Goal: Information Seeking & Learning: Find specific page/section

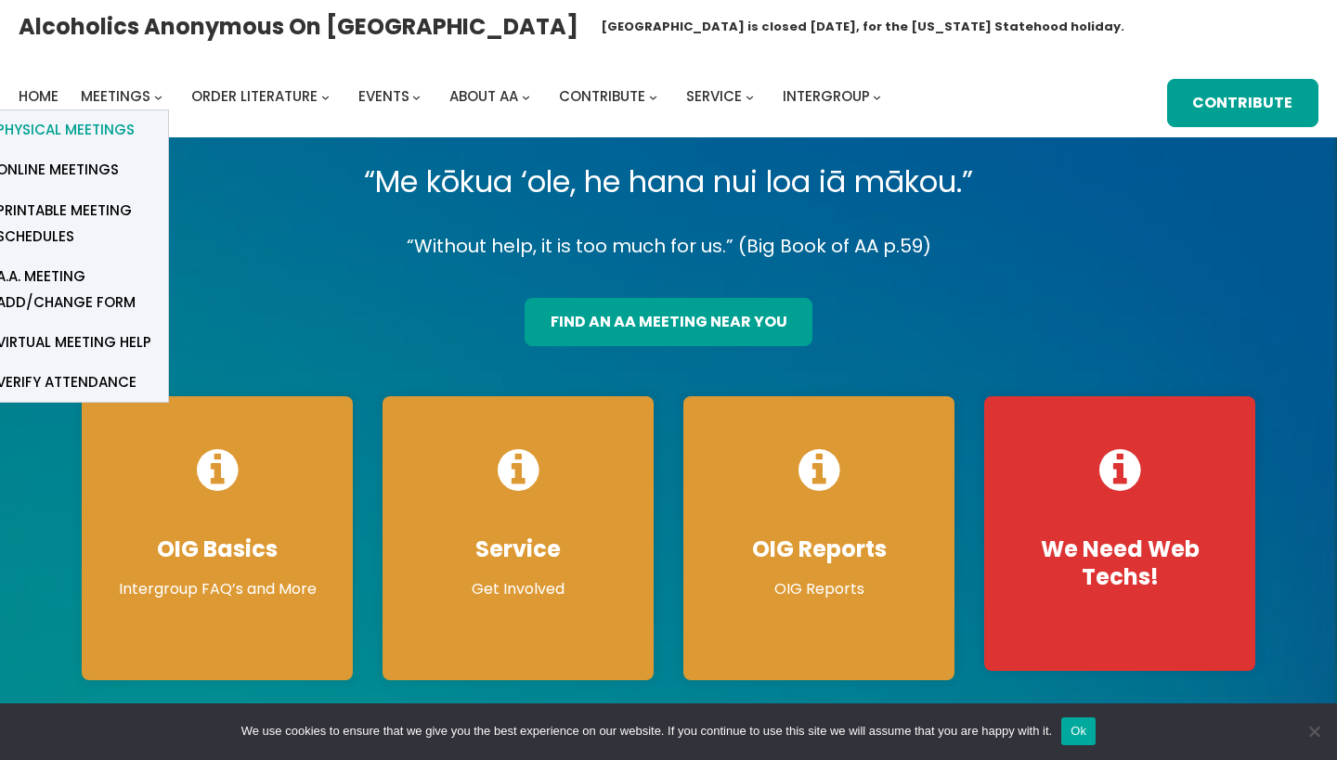
click at [93, 130] on span "Physical Meetings" at bounding box center [65, 130] width 138 height 26
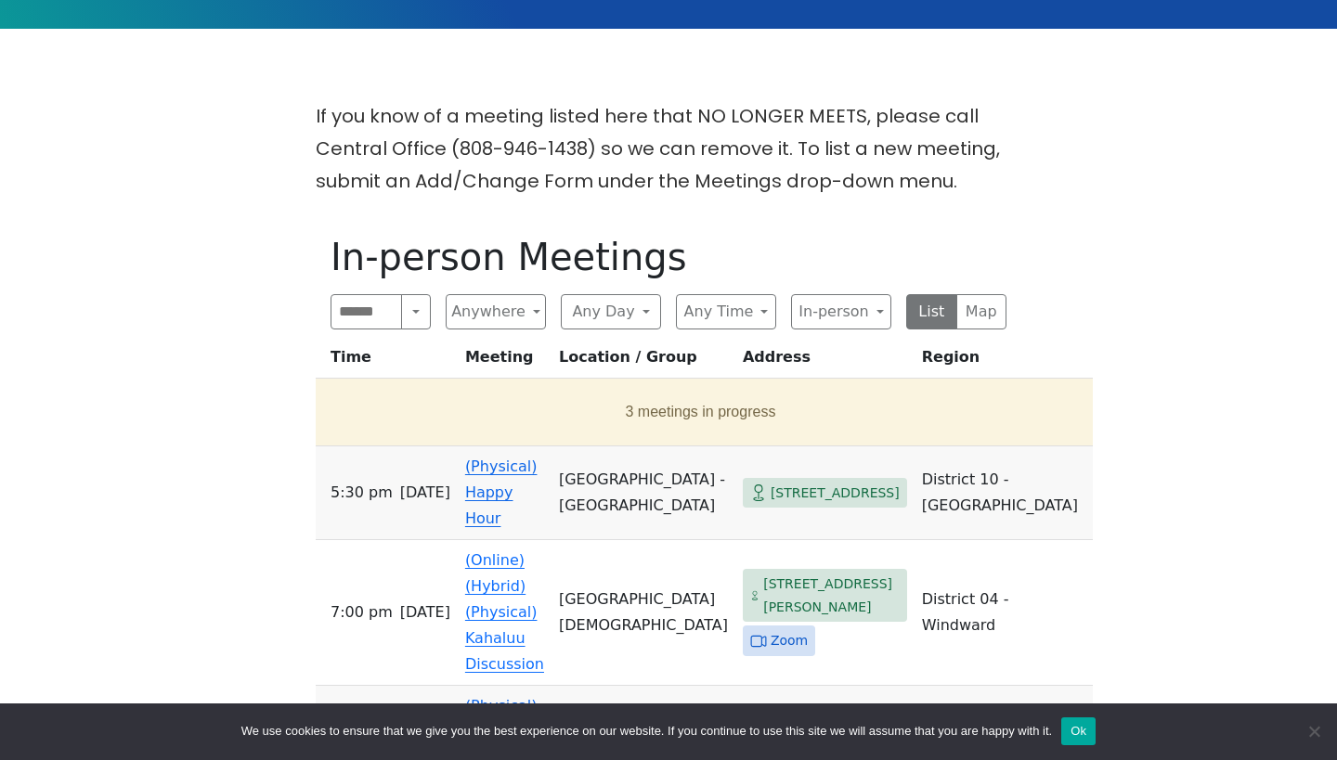
scroll to position [436, 0]
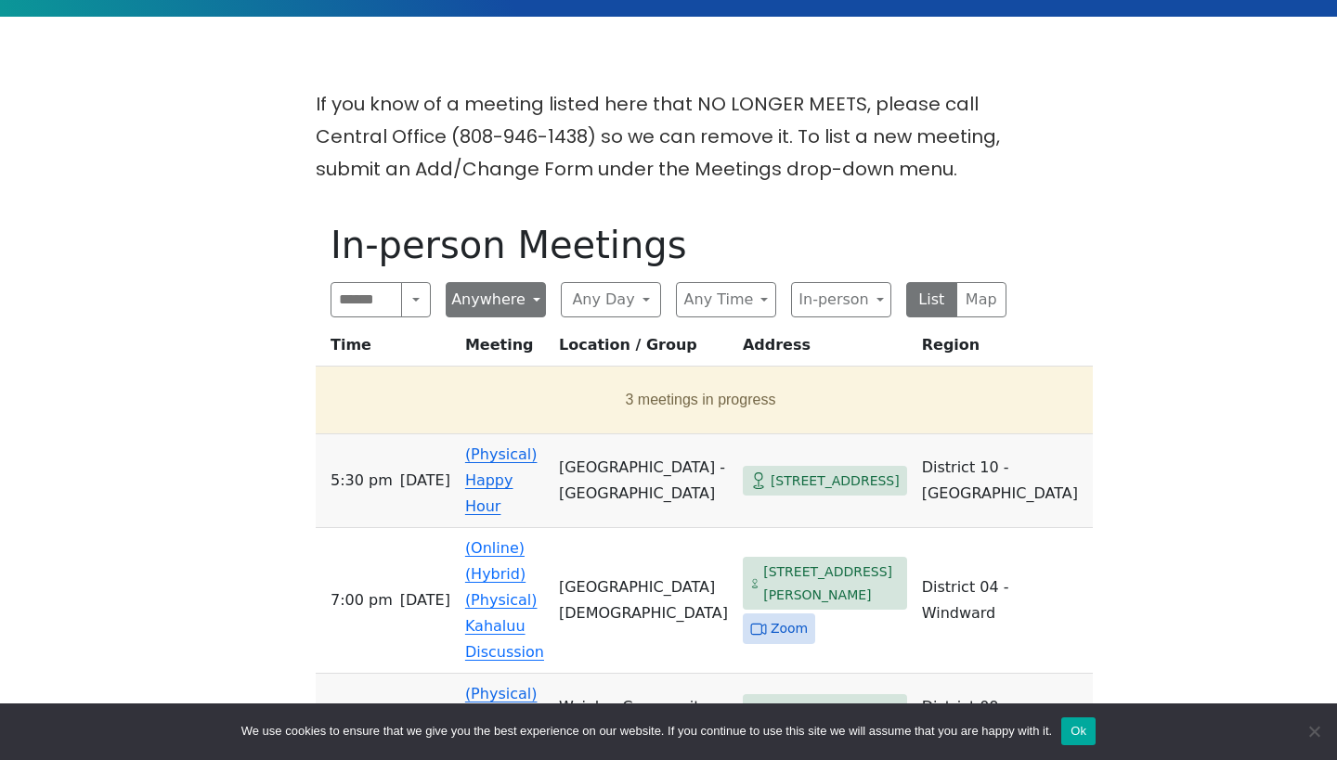
click at [531, 297] on button "Anywhere" at bounding box center [496, 299] width 100 height 35
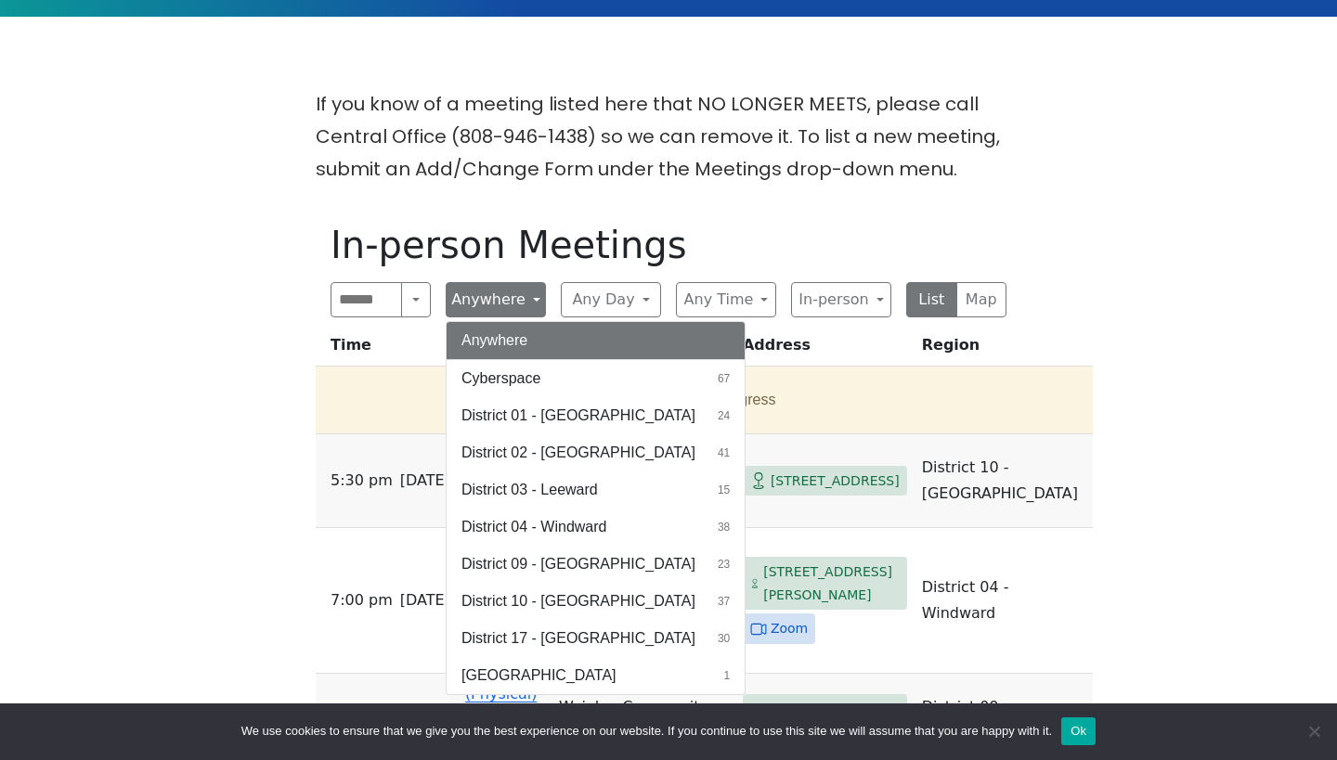
click at [531, 298] on button "Anywhere" at bounding box center [496, 299] width 100 height 35
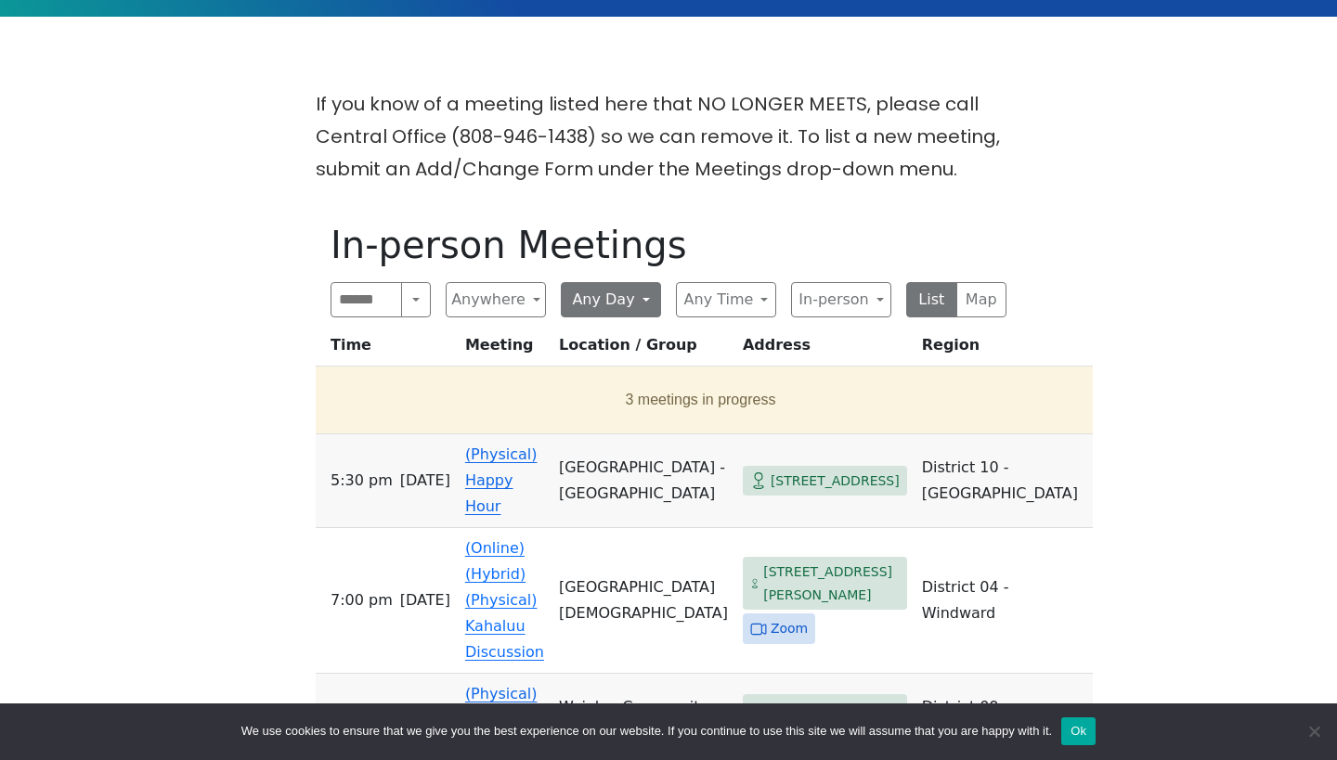
click at [646, 301] on button "Any Day" at bounding box center [611, 299] width 100 height 35
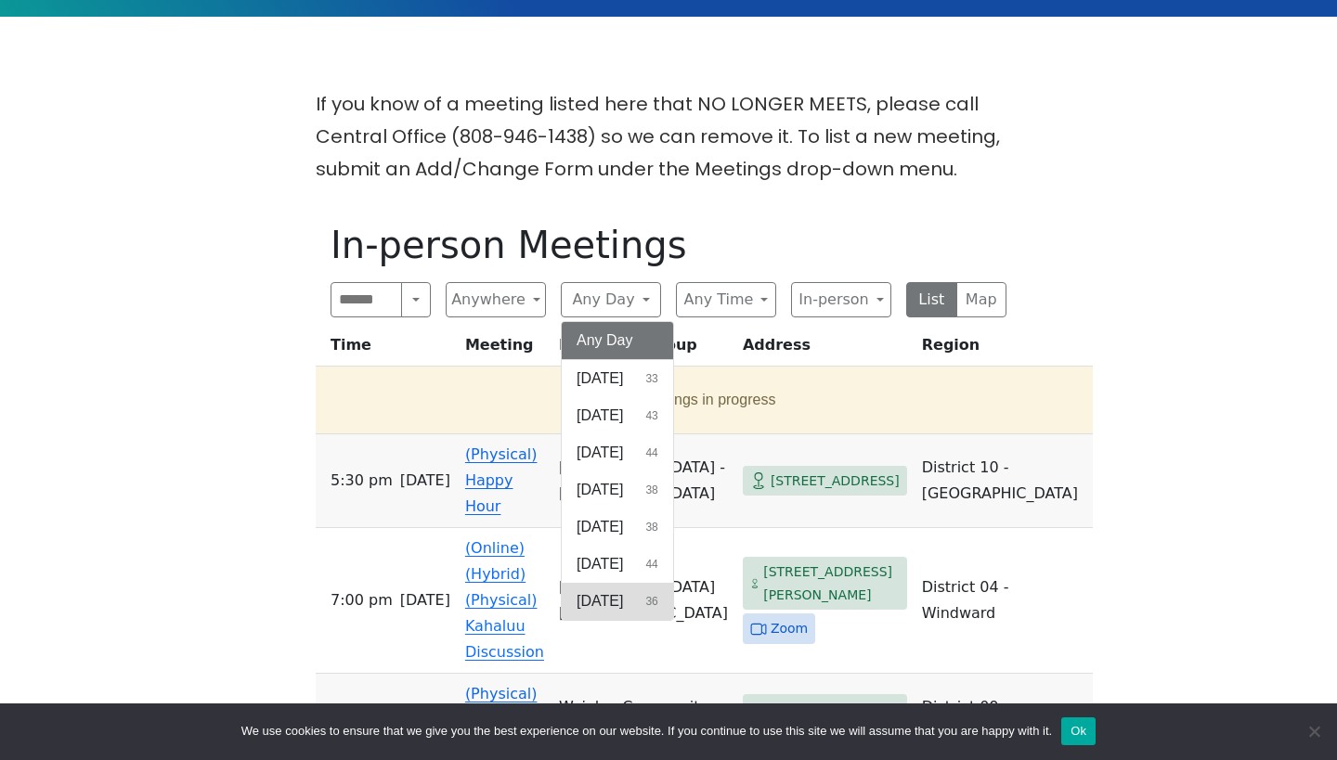
click at [610, 598] on span "[DATE]" at bounding box center [599, 601] width 46 height 22
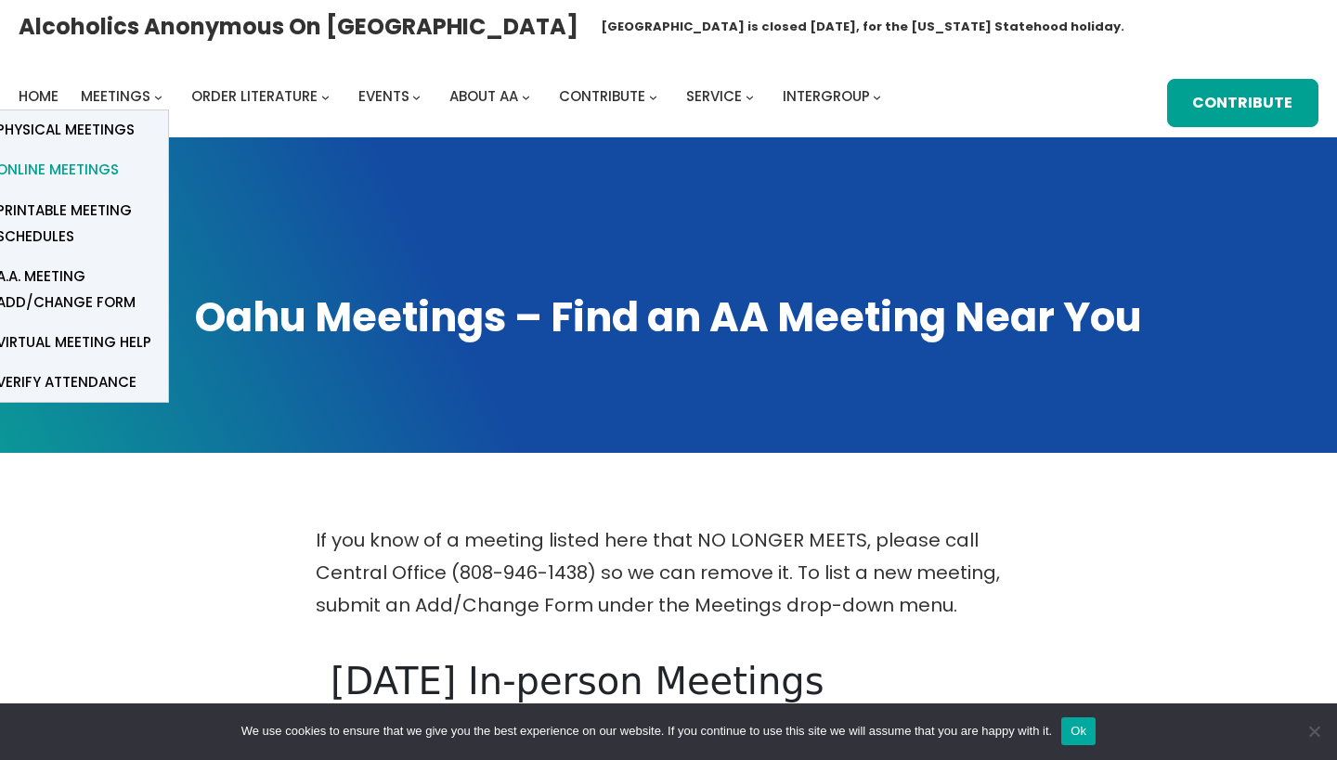
click at [83, 172] on span "Online Meetings" at bounding box center [57, 170] width 123 height 26
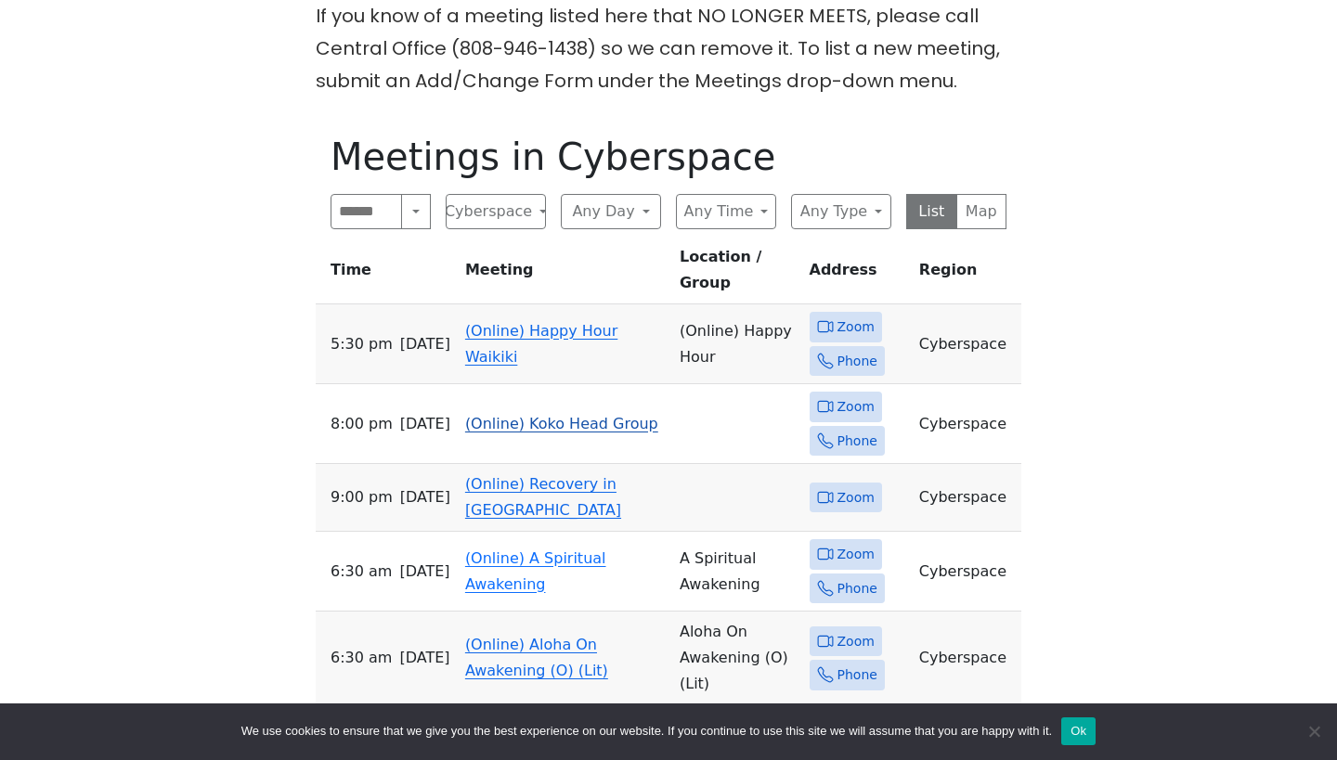
scroll to position [527, 0]
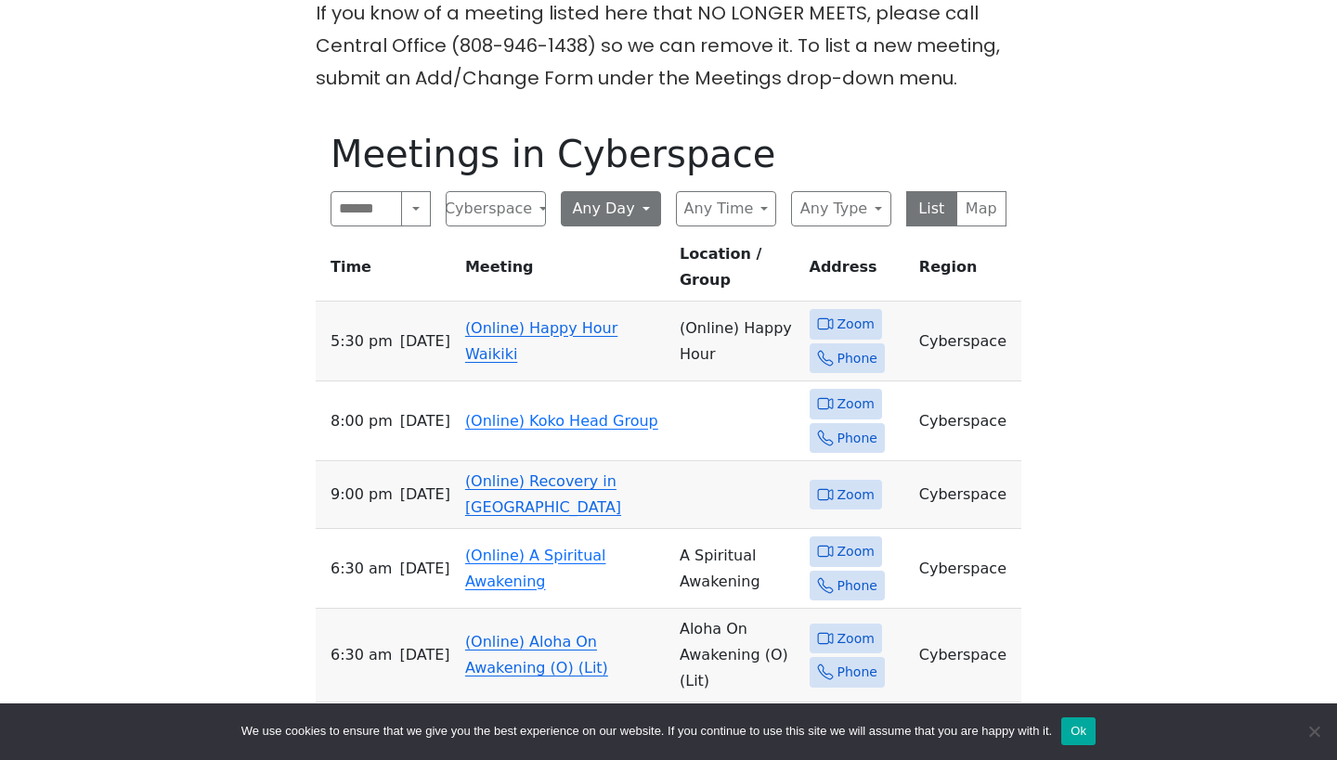
click at [640, 208] on button "Any Day" at bounding box center [611, 208] width 100 height 35
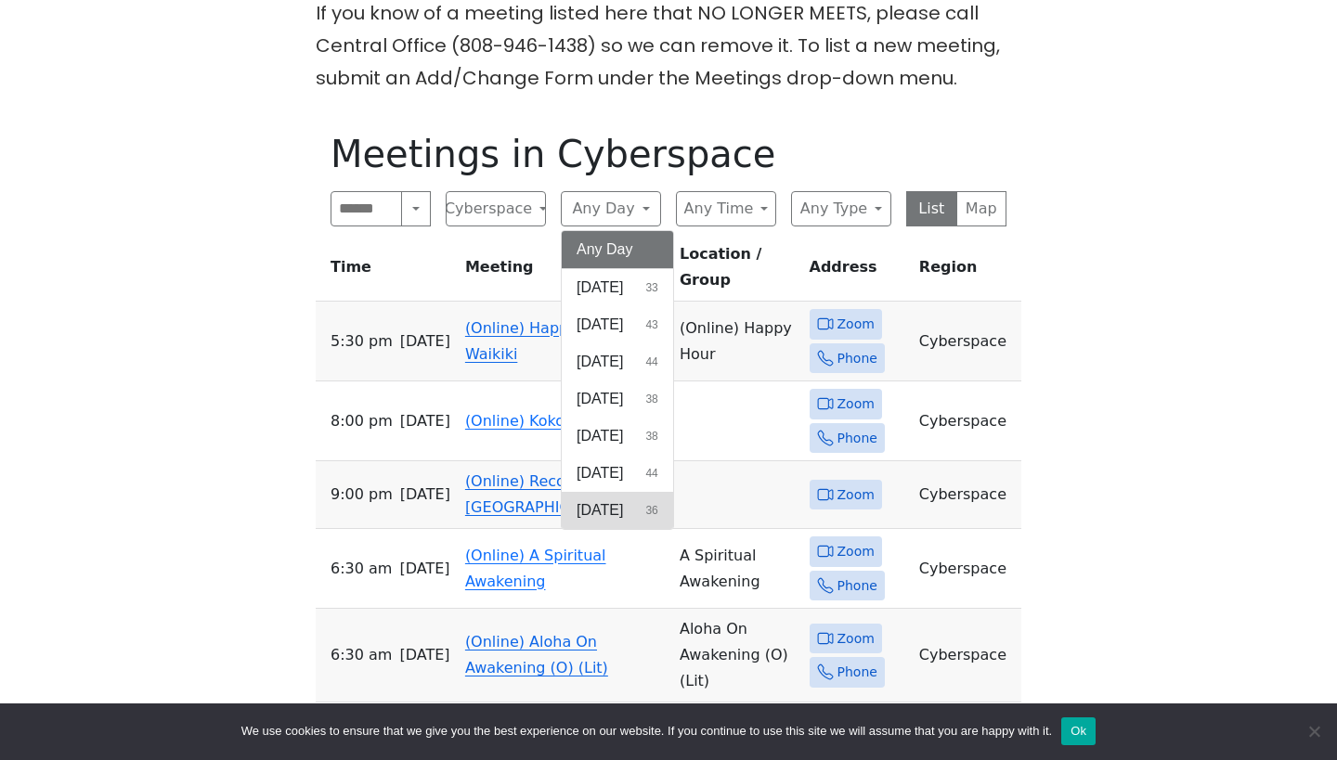
click at [620, 512] on span "Saturday" at bounding box center [599, 510] width 46 height 22
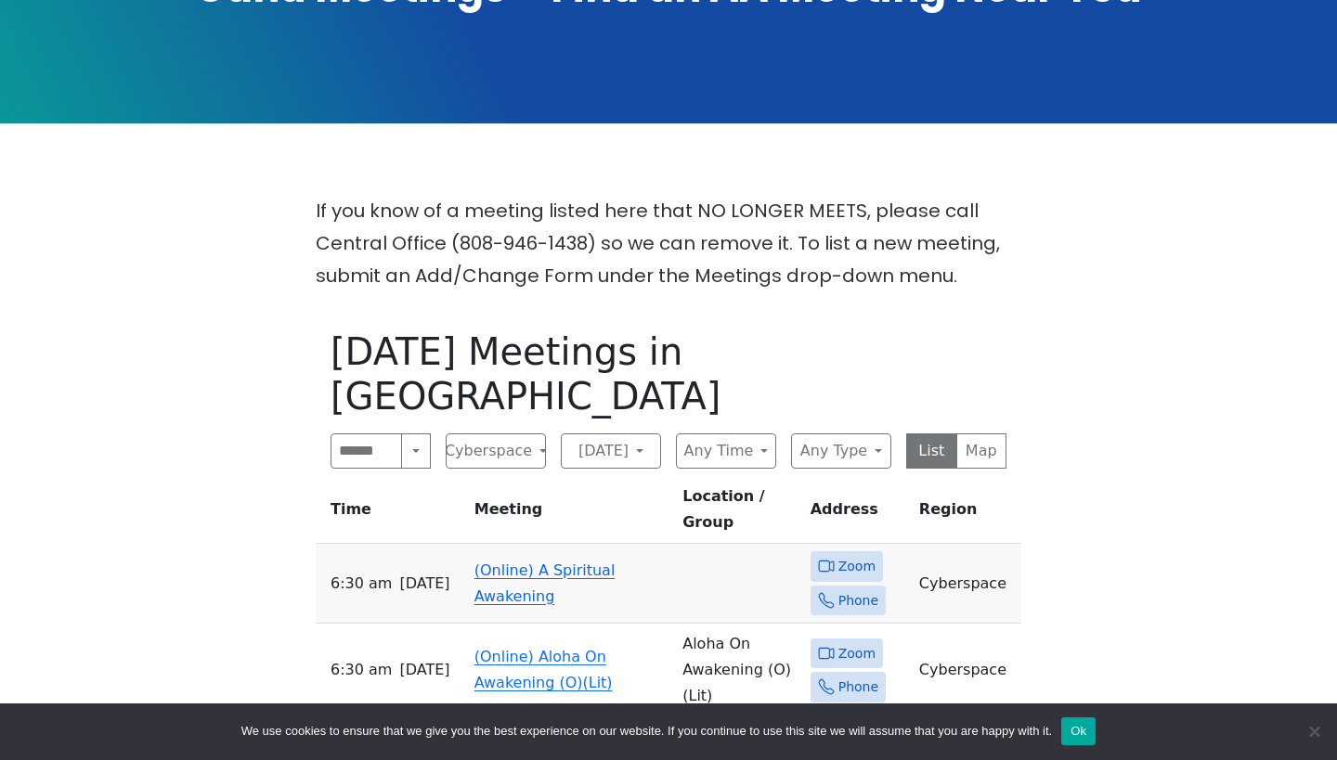
scroll to position [304, 0]
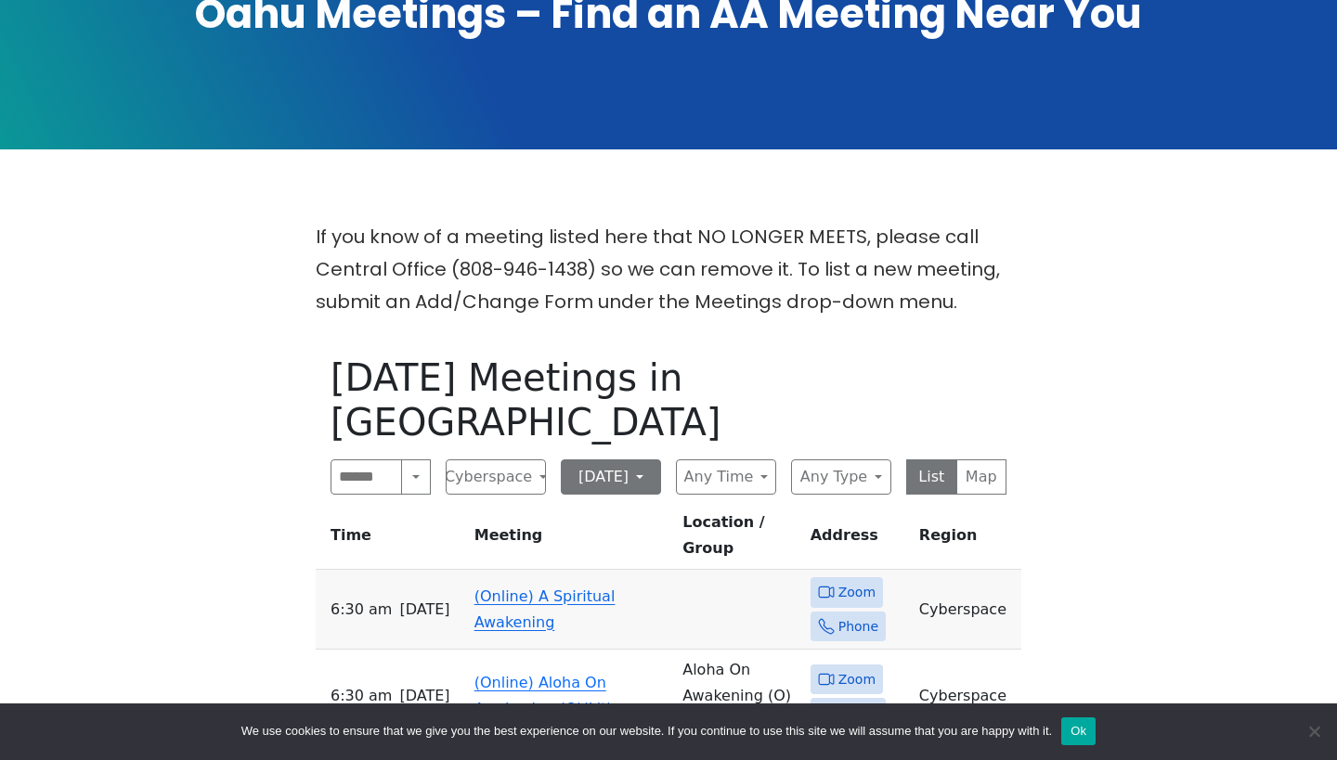
click at [639, 459] on button "Saturday" at bounding box center [611, 476] width 100 height 35
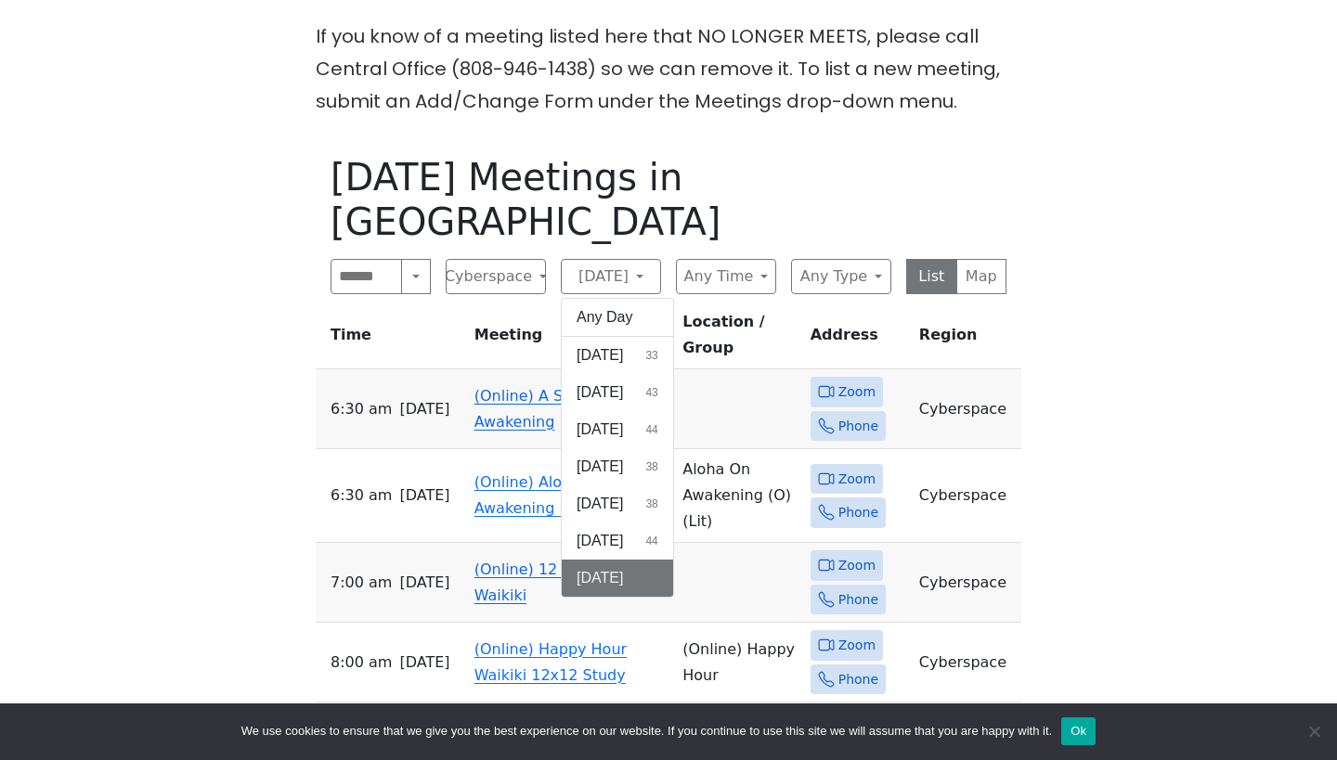
scroll to position [504, 0]
click at [205, 403] on div "If you know of a meeting listed here that NO LONGER MEETS, please call Central …" at bounding box center [668, 559] width 1203 height 1079
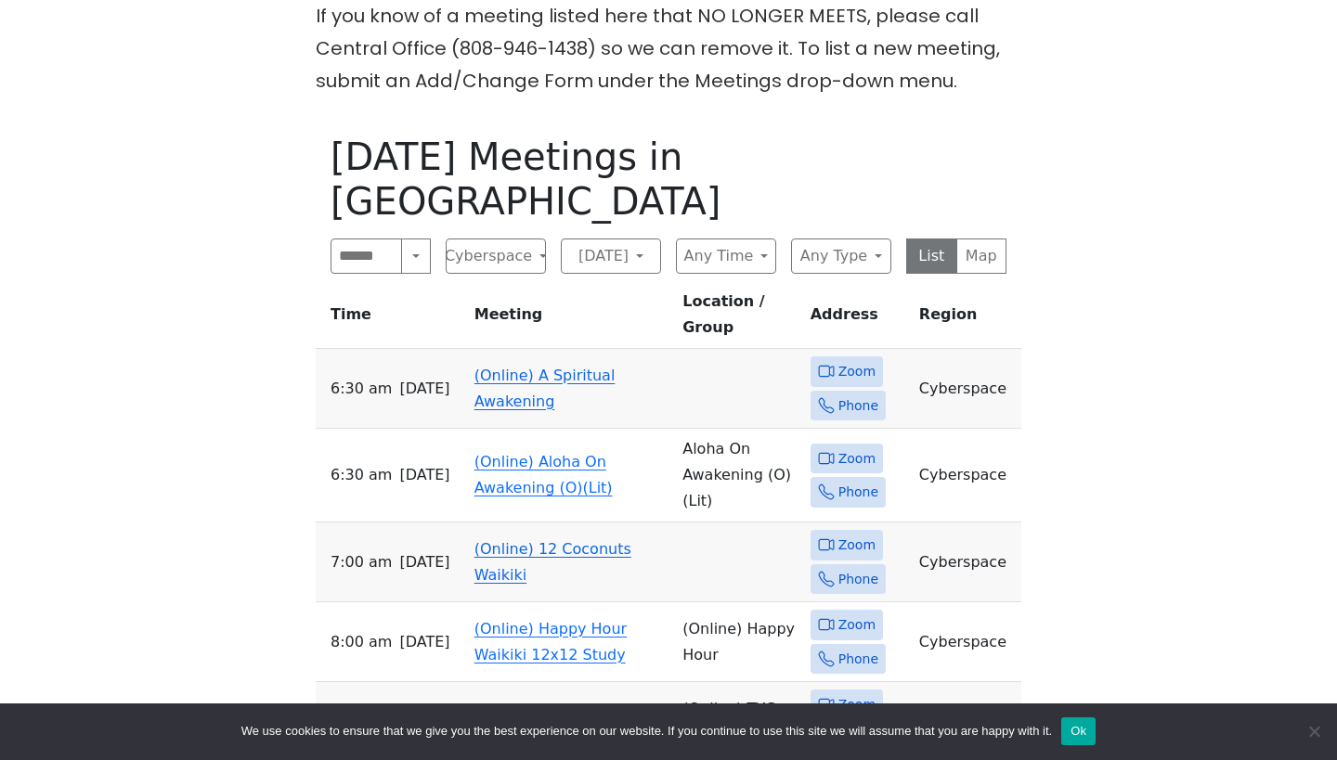
scroll to position [498, 0]
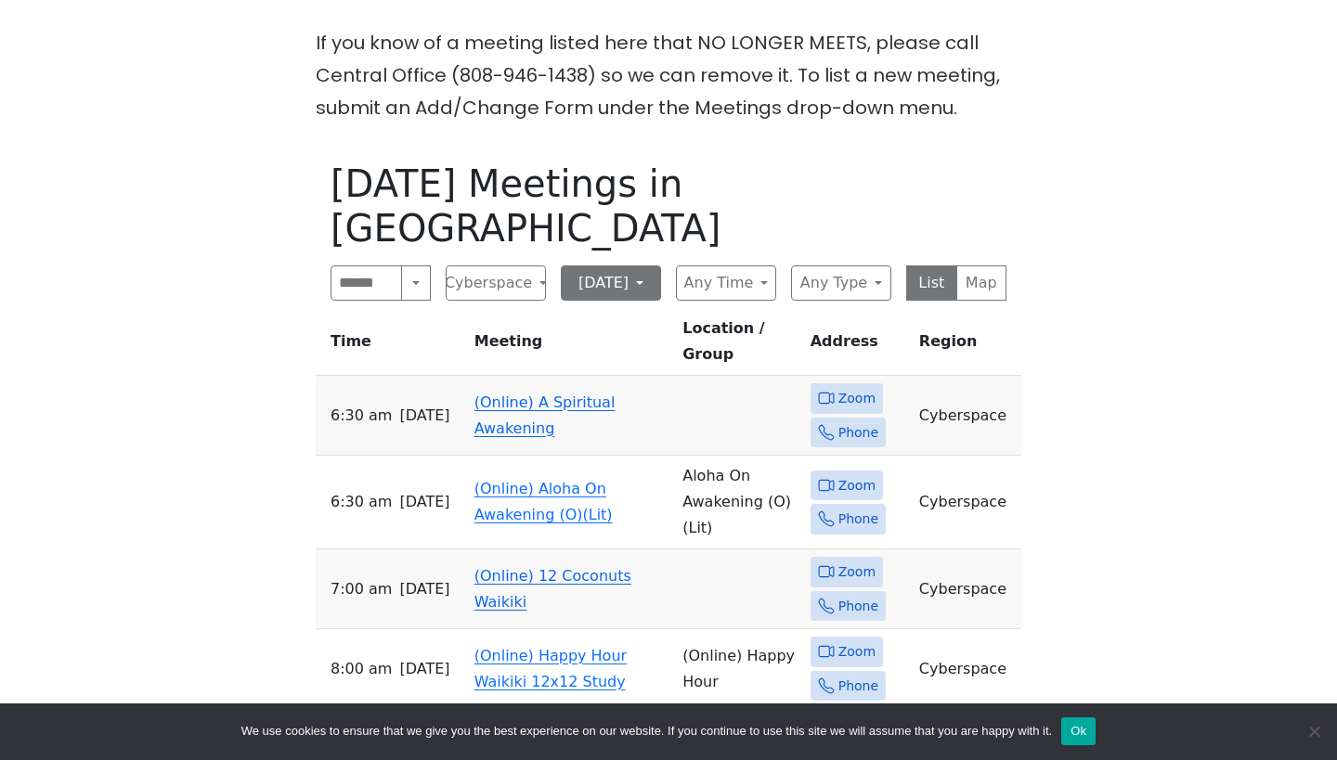
click at [640, 265] on button "[DATE]" at bounding box center [611, 282] width 100 height 35
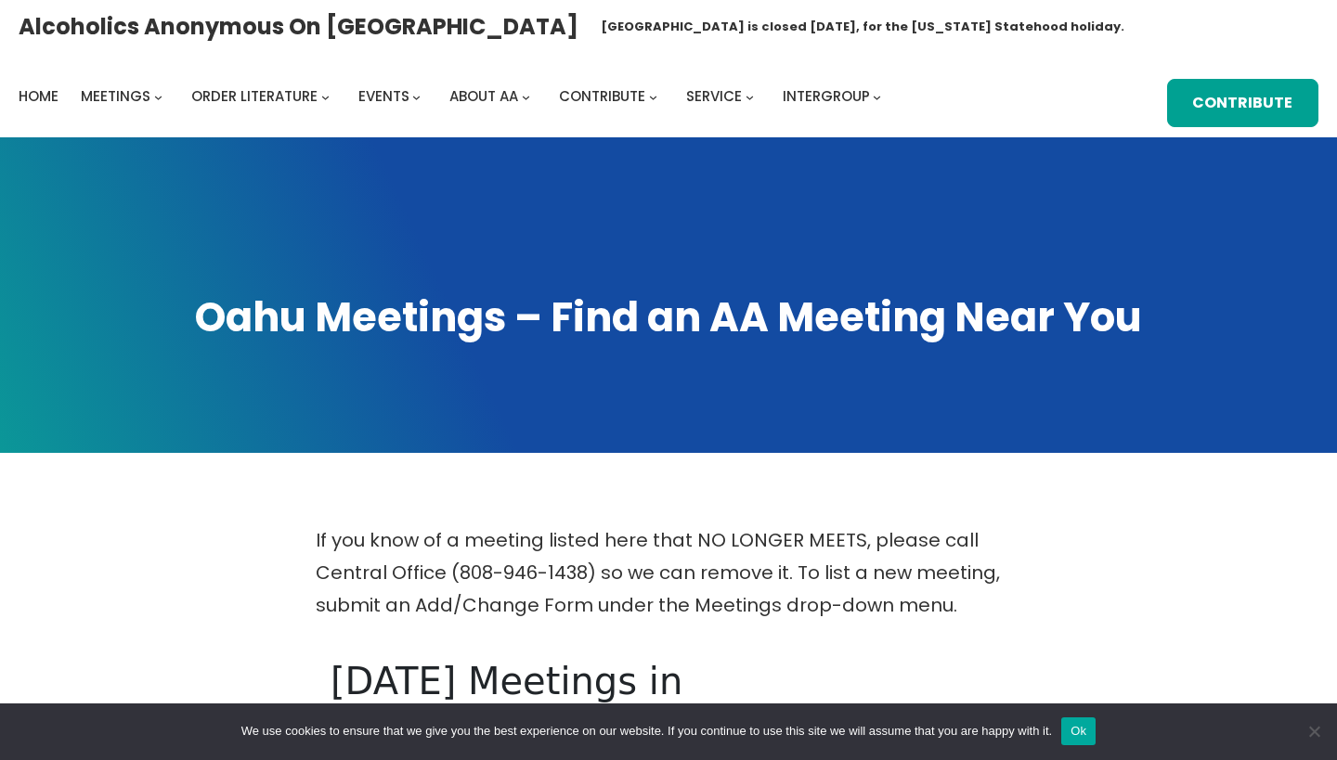
scroll to position [0, 0]
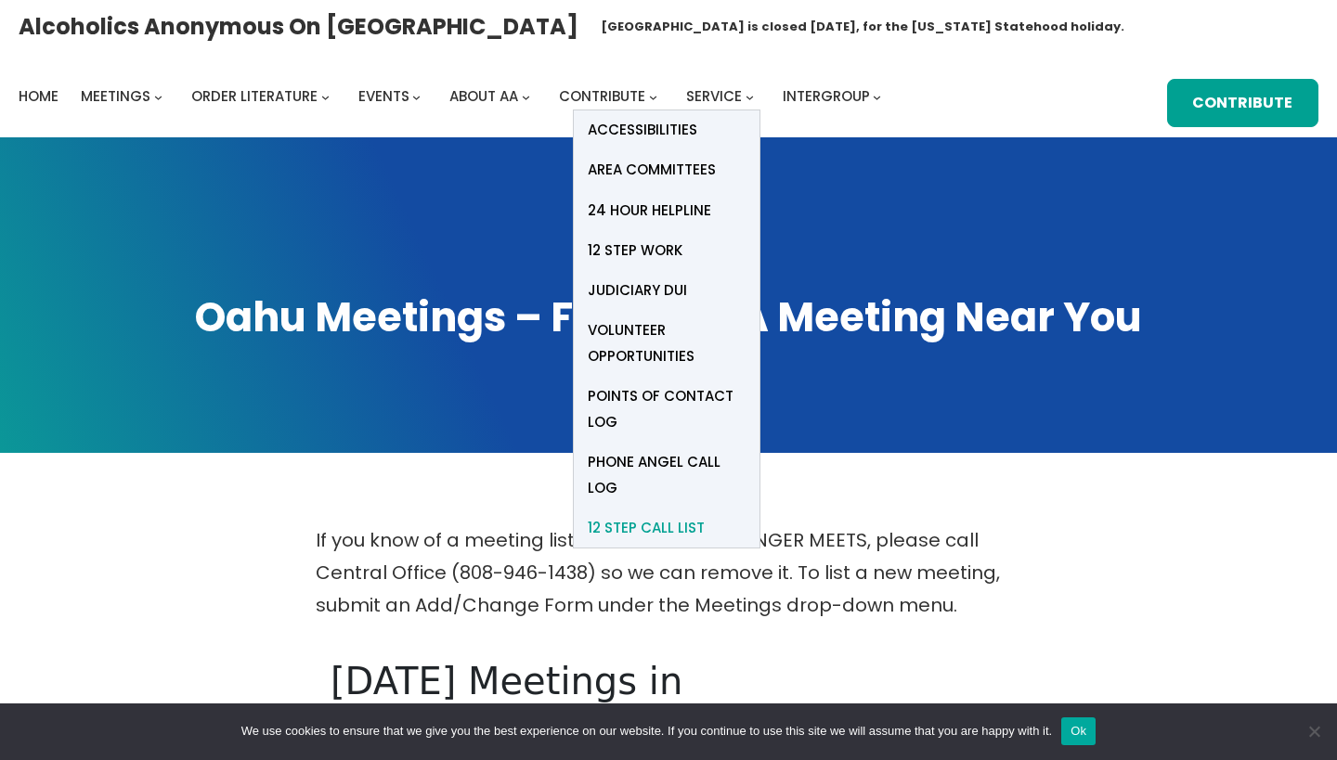
click at [657, 523] on span "12 Step Call List" at bounding box center [646, 528] width 117 height 26
click at [635, 458] on span "Phone Angel Call Log" at bounding box center [667, 475] width 158 height 52
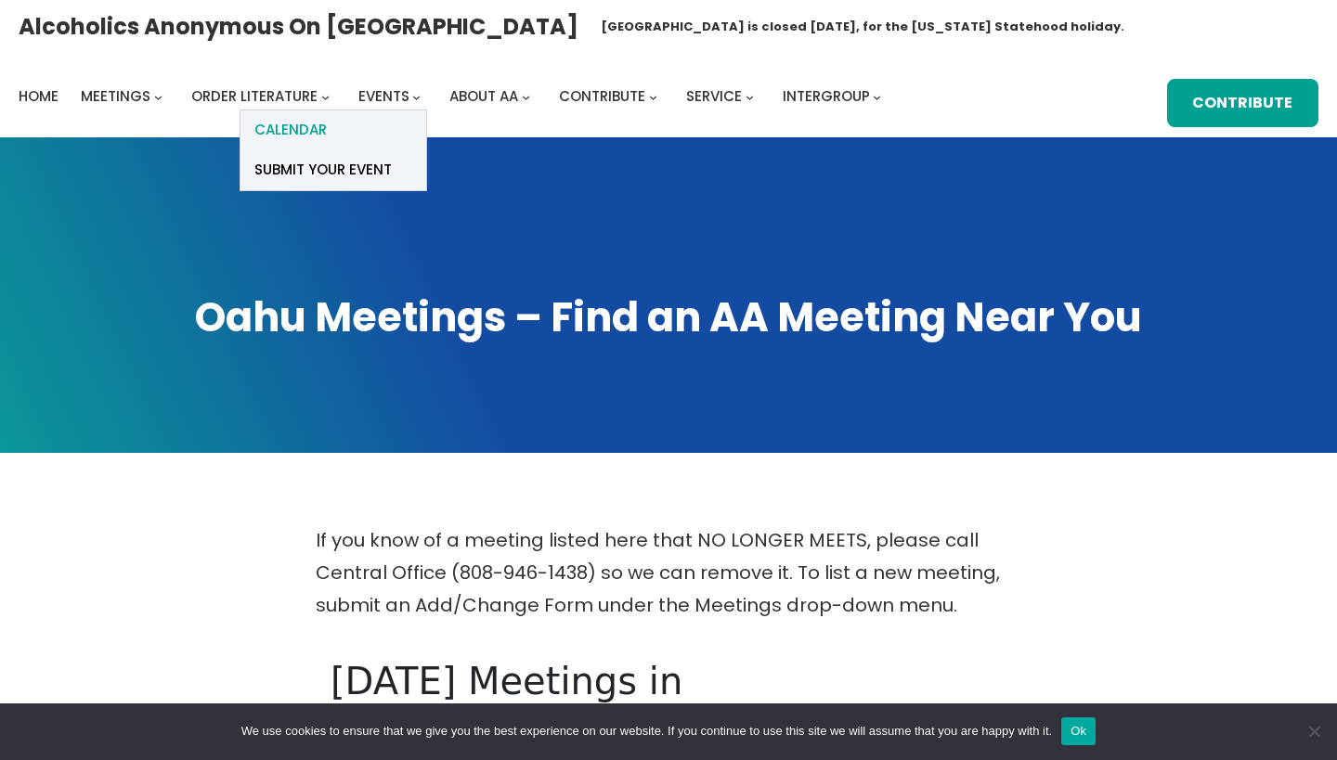
click at [300, 132] on span "Calendar" at bounding box center [290, 130] width 72 height 26
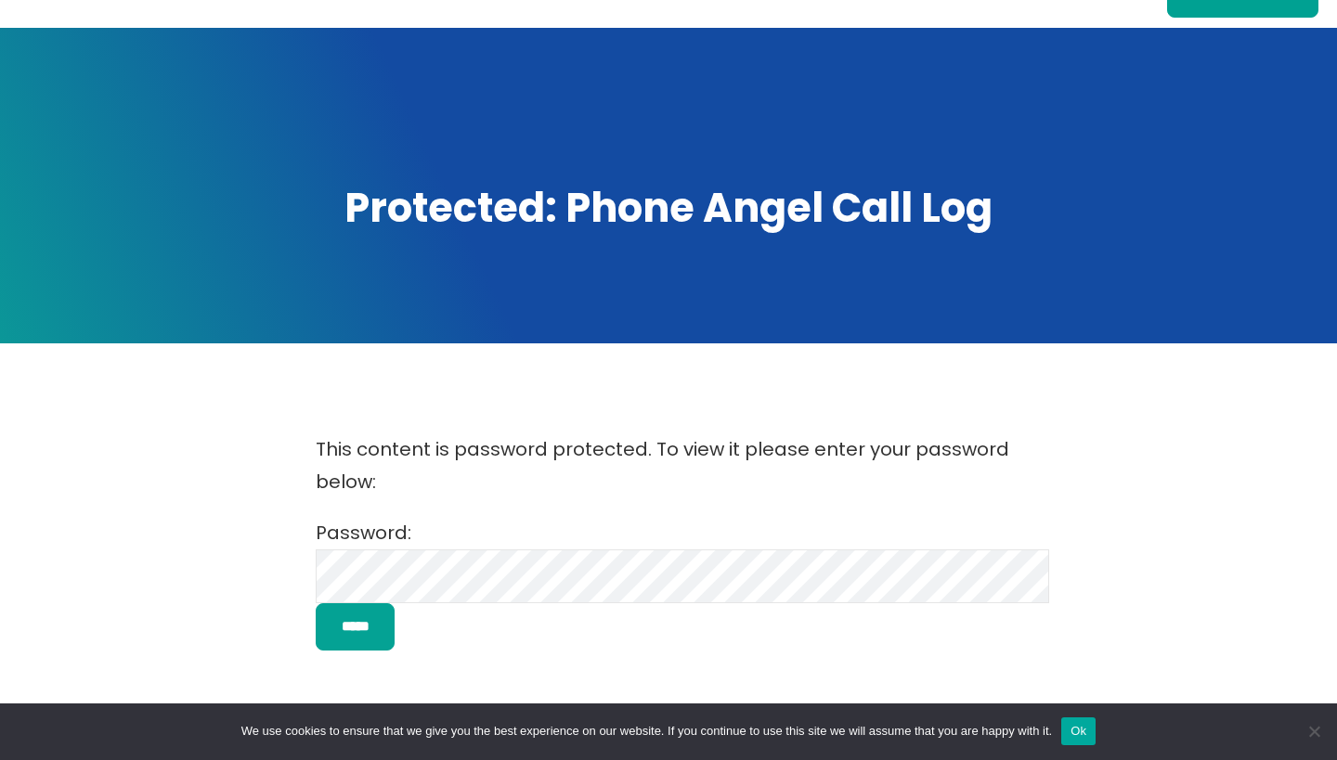
scroll to position [54, 0]
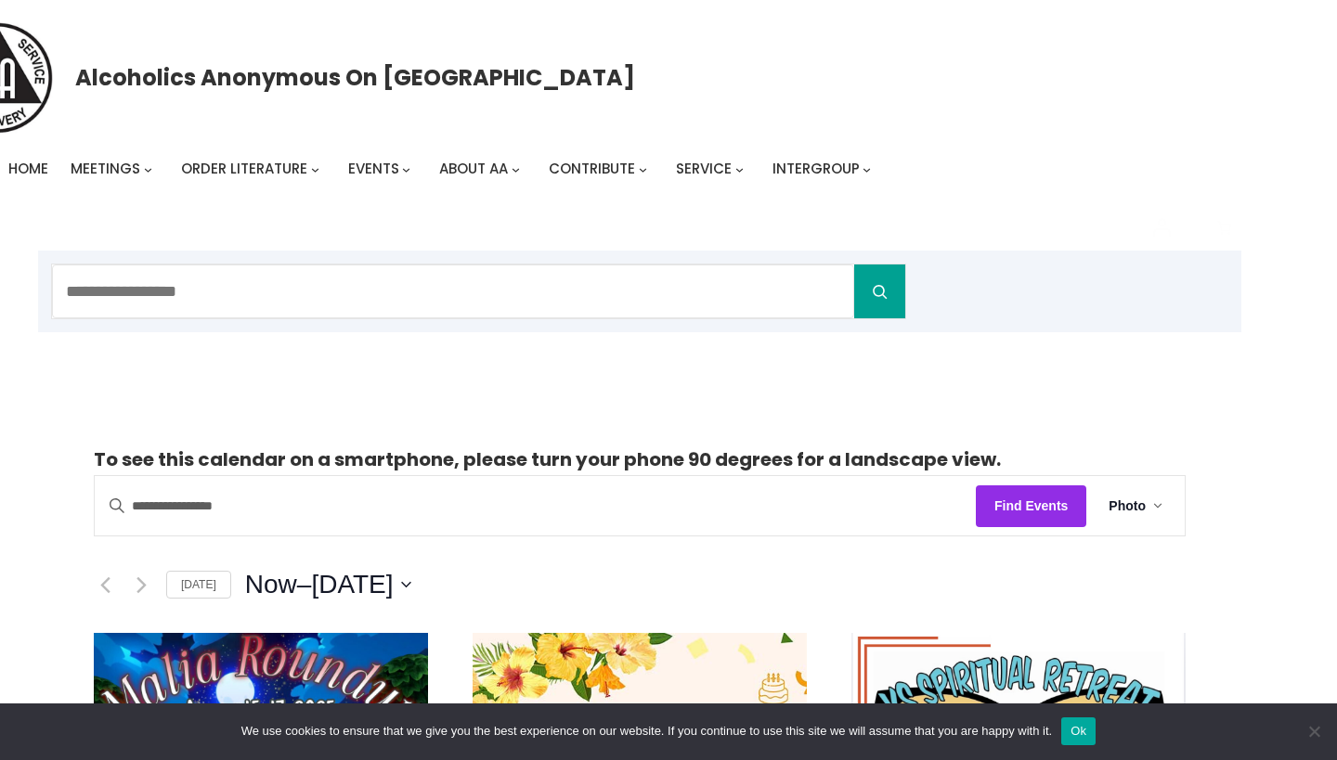
scroll to position [0, 29]
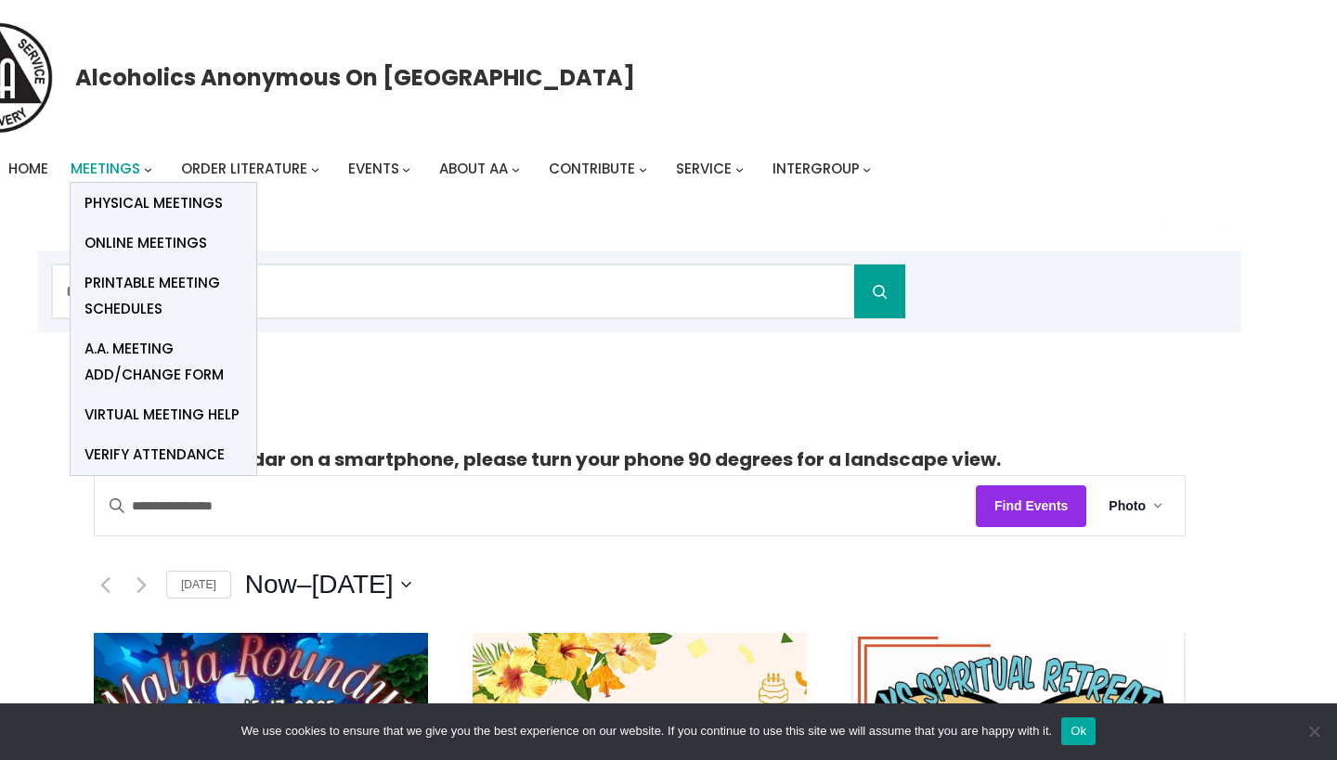
click at [136, 171] on span "Meetings" at bounding box center [106, 168] width 70 height 19
click at [137, 200] on span "Physical Meetings" at bounding box center [153, 203] width 138 height 26
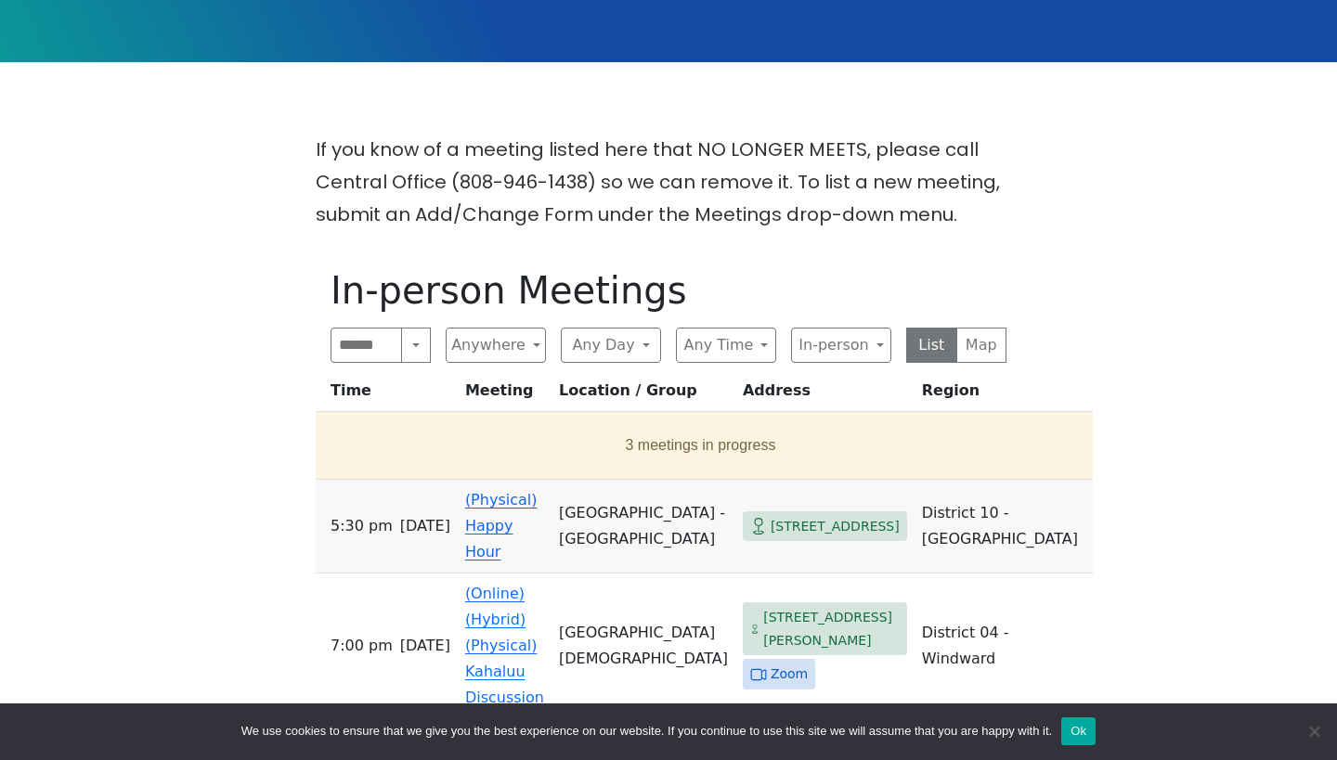
scroll to position [518, 0]
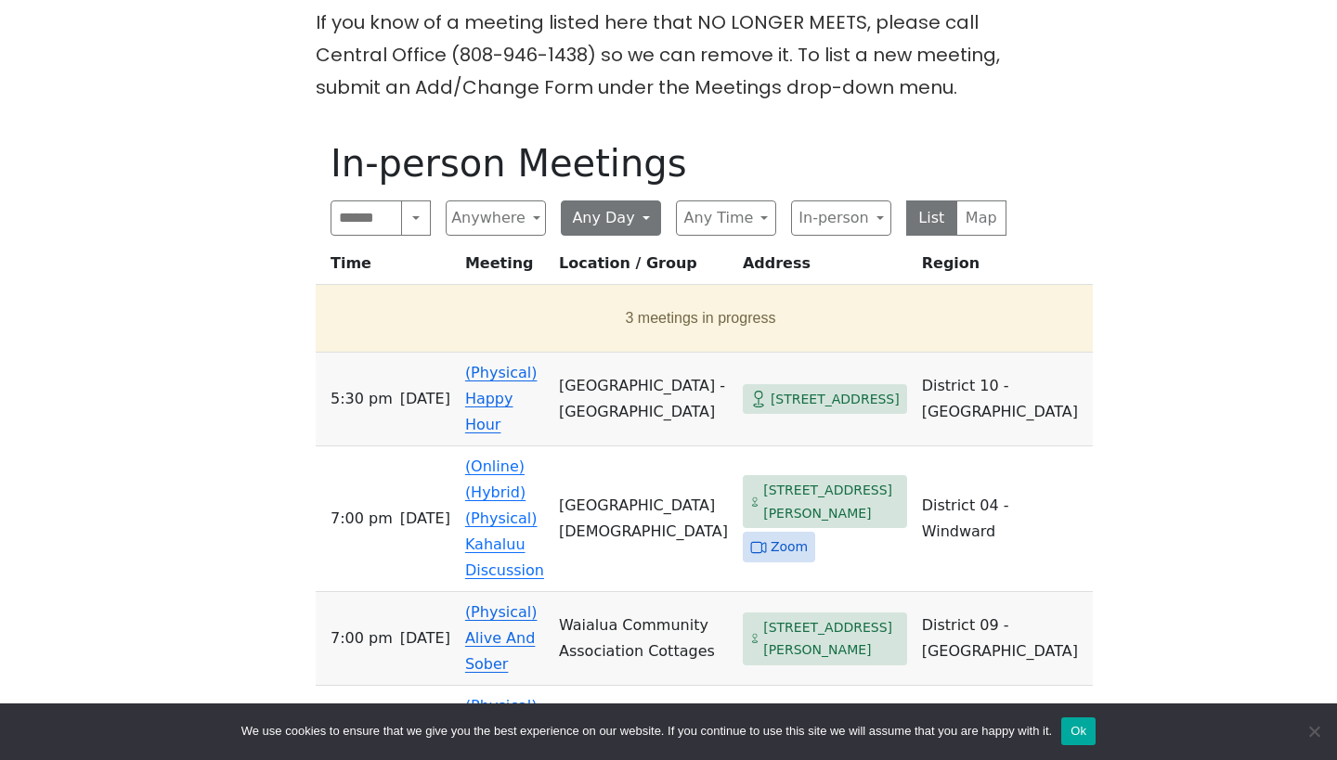
click at [630, 215] on button "Any Day" at bounding box center [611, 217] width 100 height 35
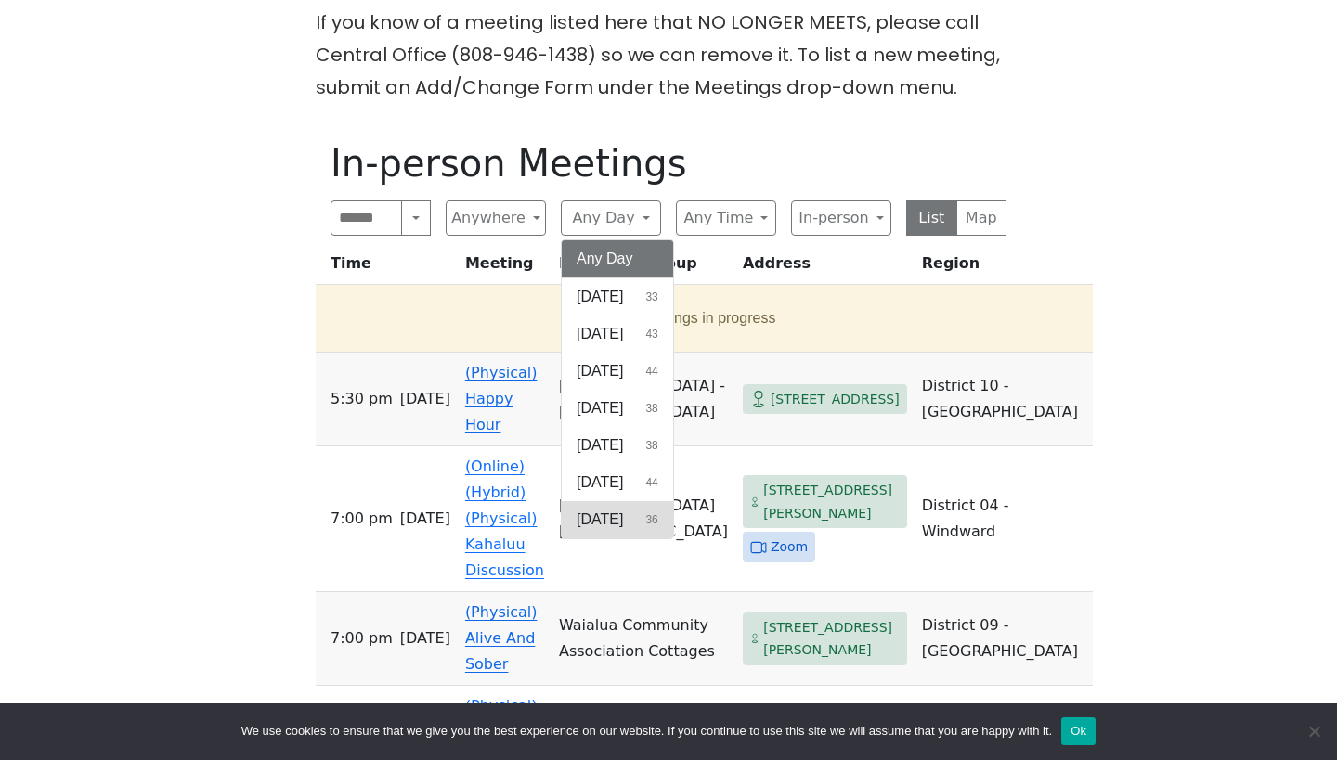
click at [596, 525] on span "[DATE]" at bounding box center [599, 520] width 46 height 22
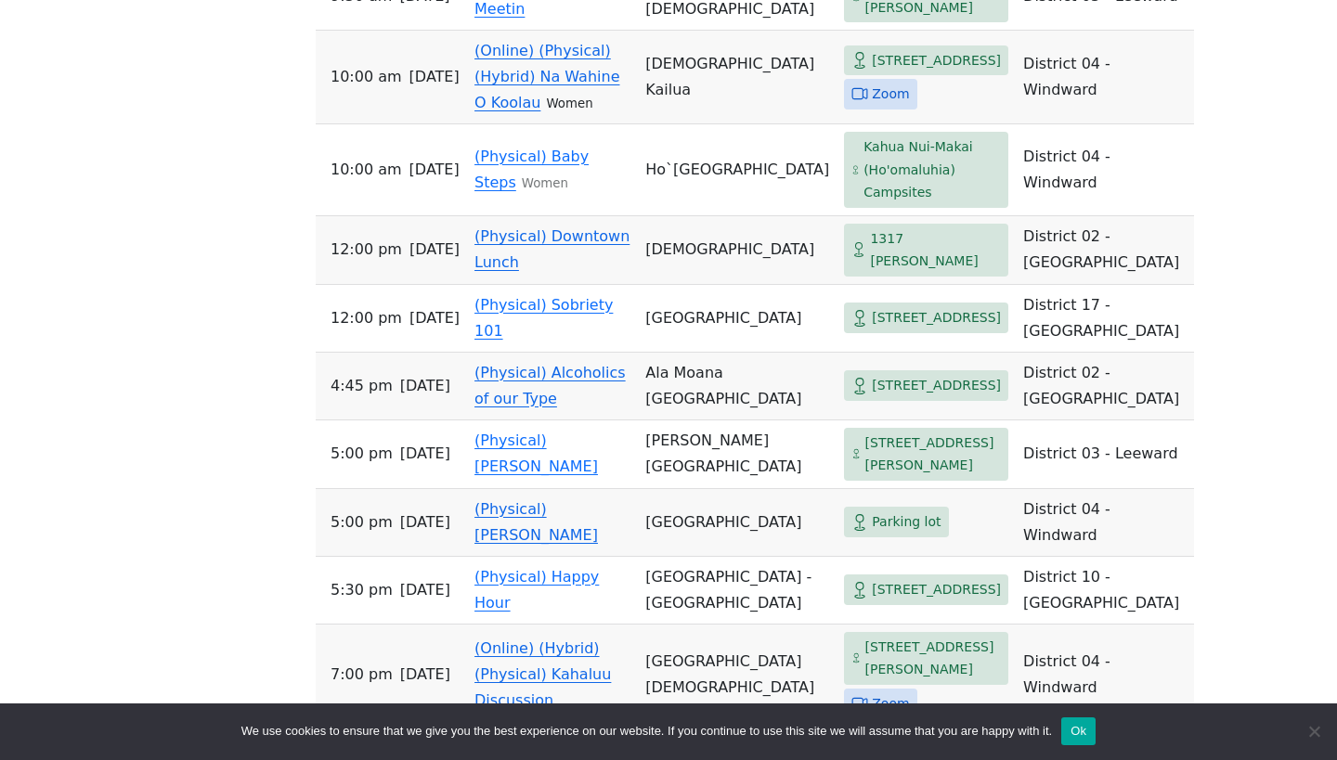
scroll to position [1371, 0]
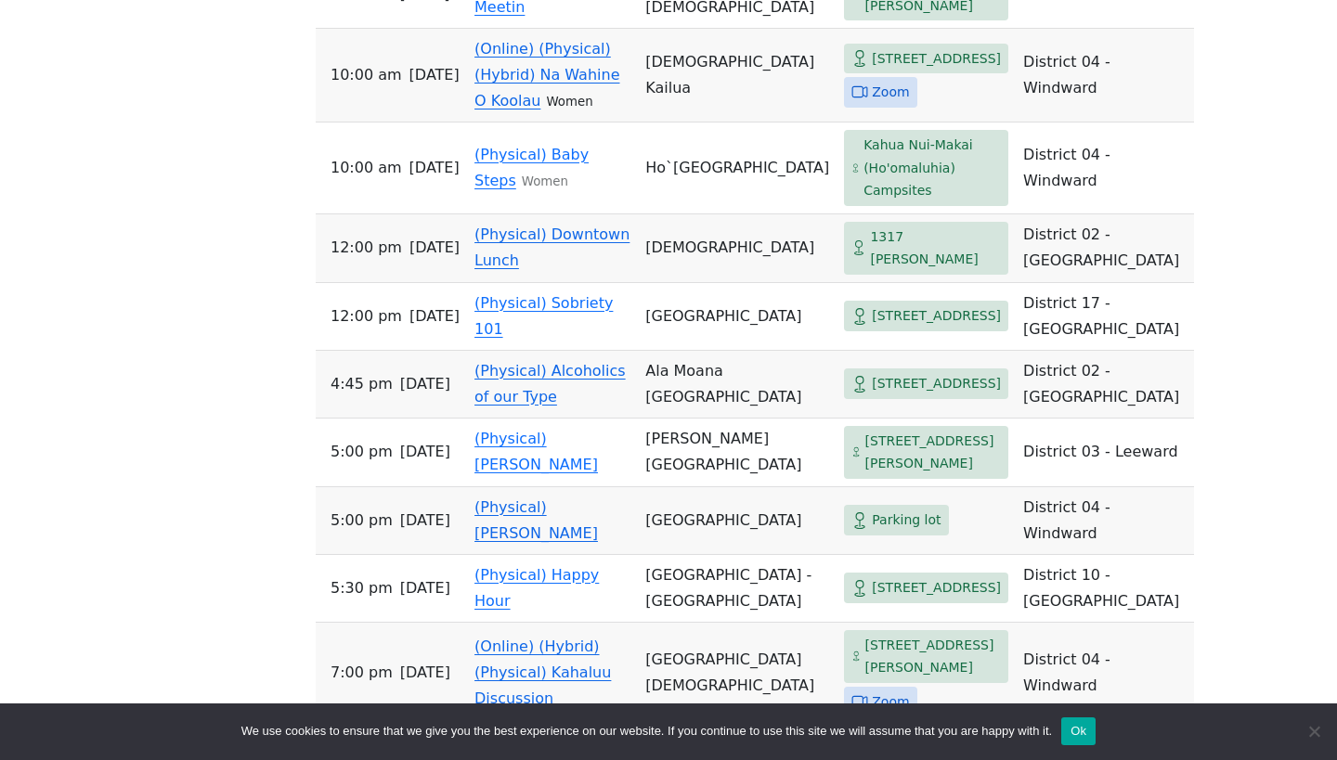
click at [502, 269] on link "(Physical) Downtown Lunch" at bounding box center [551, 248] width 155 height 44
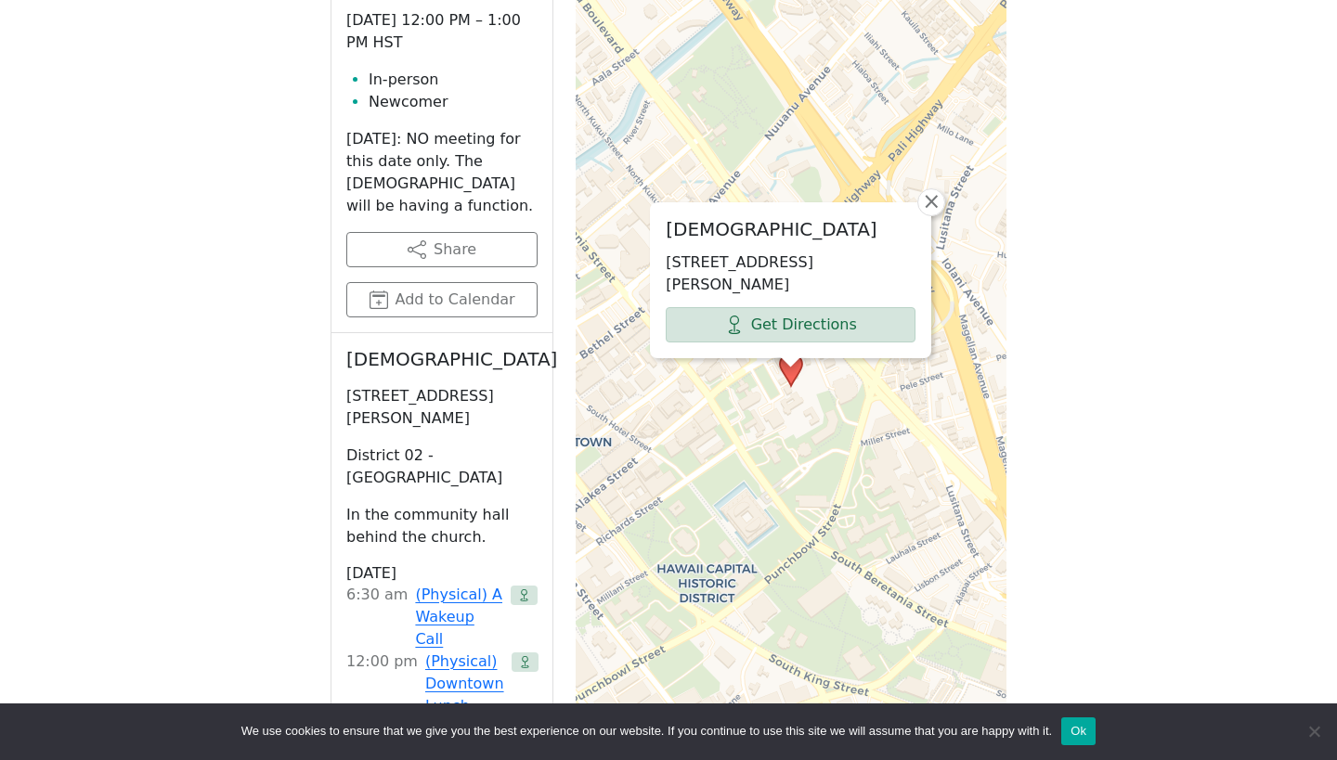
scroll to position [828, 0]
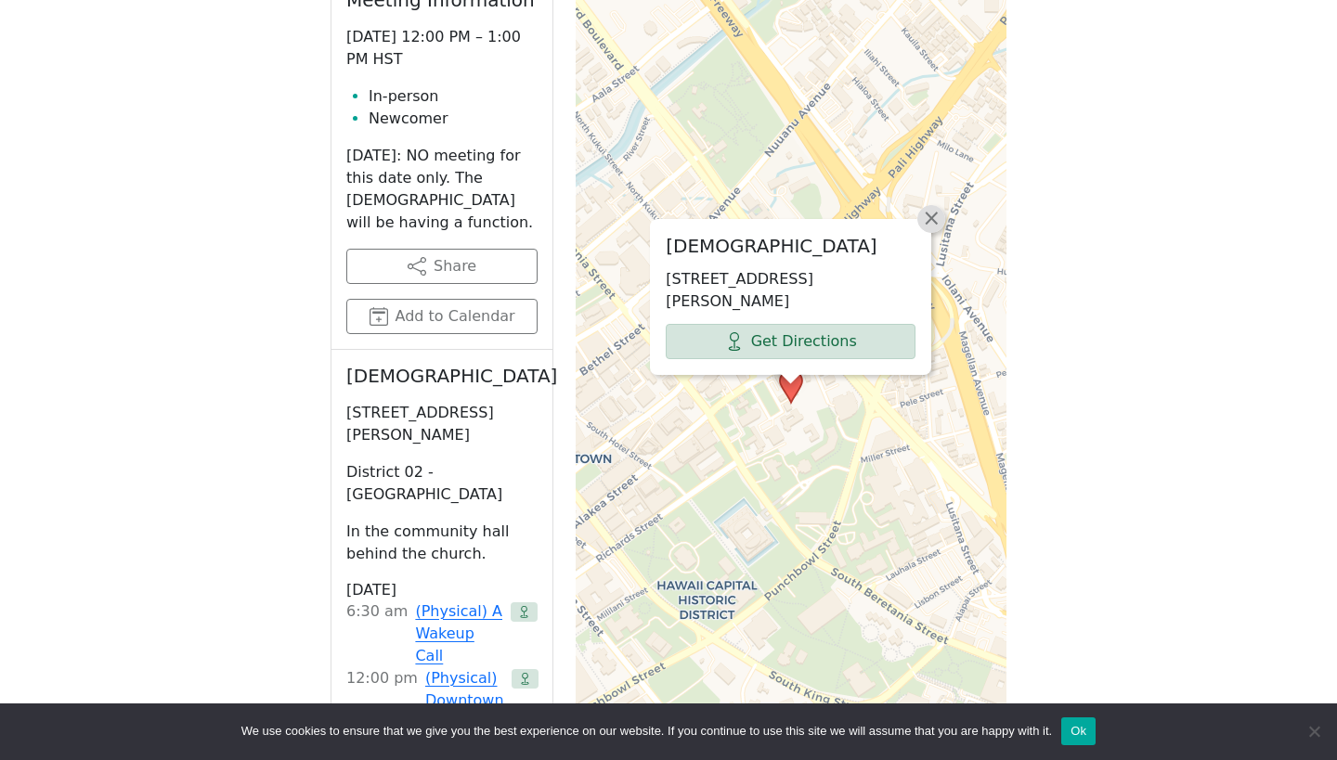
click at [933, 219] on span "×" at bounding box center [931, 218] width 19 height 22
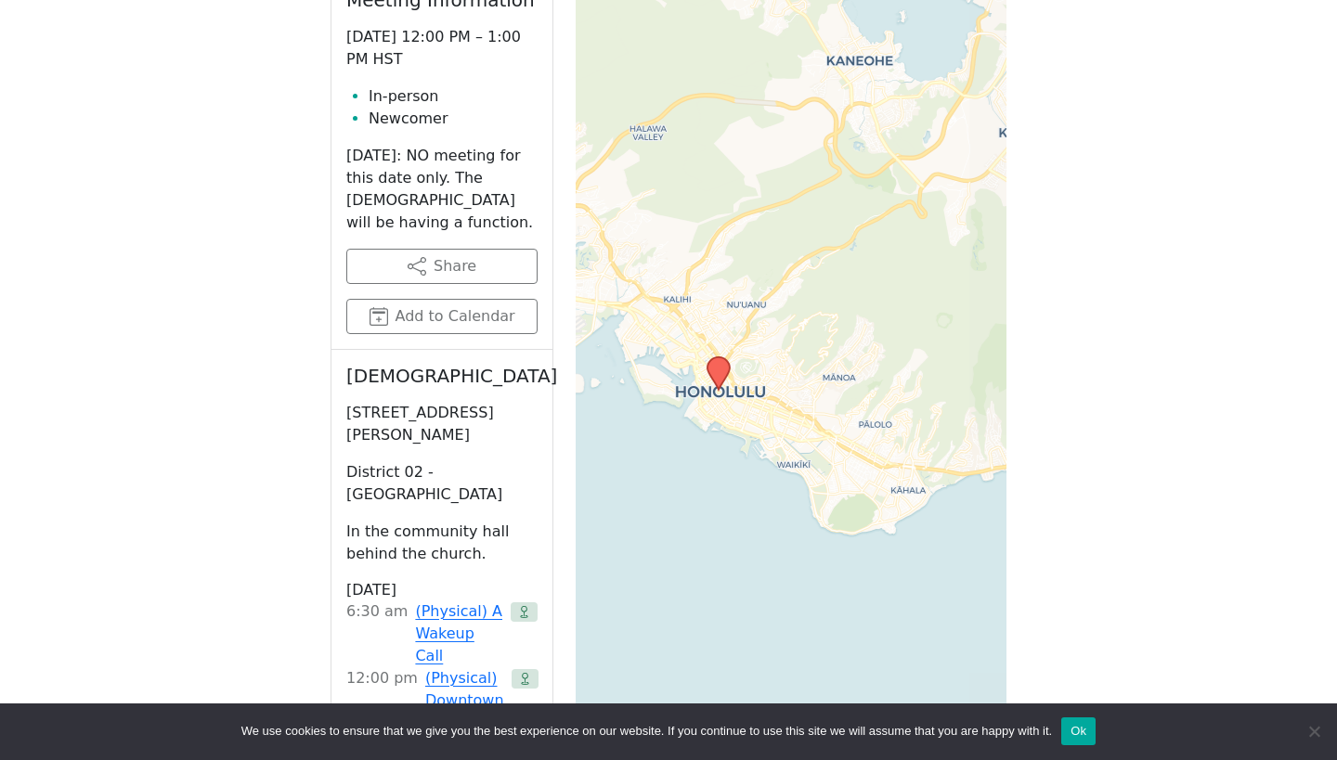
drag, startPoint x: 742, startPoint y: 561, endPoint x: 577, endPoint y: 555, distance: 164.4
click at [581, 555] on div "+ − Leaflet | © OpenStreetMap contributors © CARTO" at bounding box center [790, 387] width 431 height 928
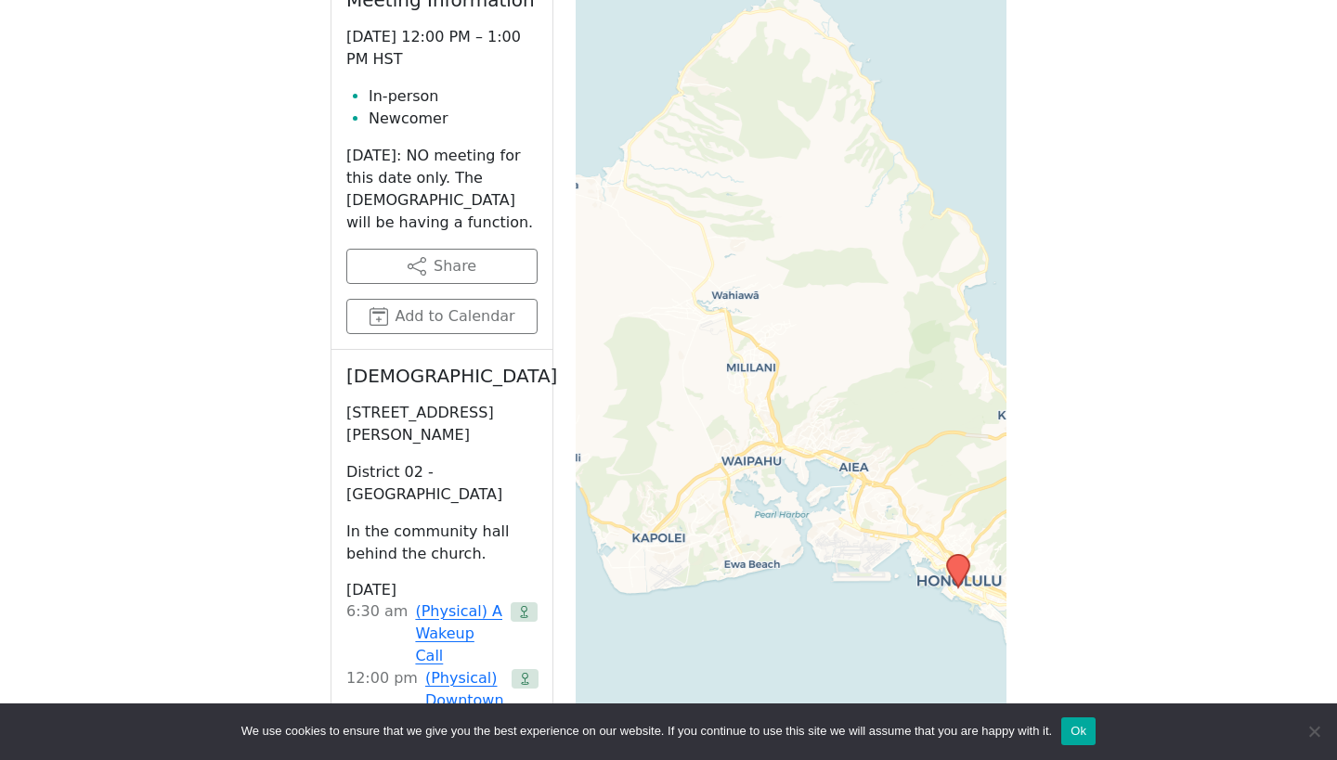
drag, startPoint x: 796, startPoint y: 331, endPoint x: 993, endPoint y: 536, distance: 284.2
click at [993, 536] on div "+ − Leaflet | © OpenStreetMap contributors © CARTO" at bounding box center [790, 387] width 431 height 928
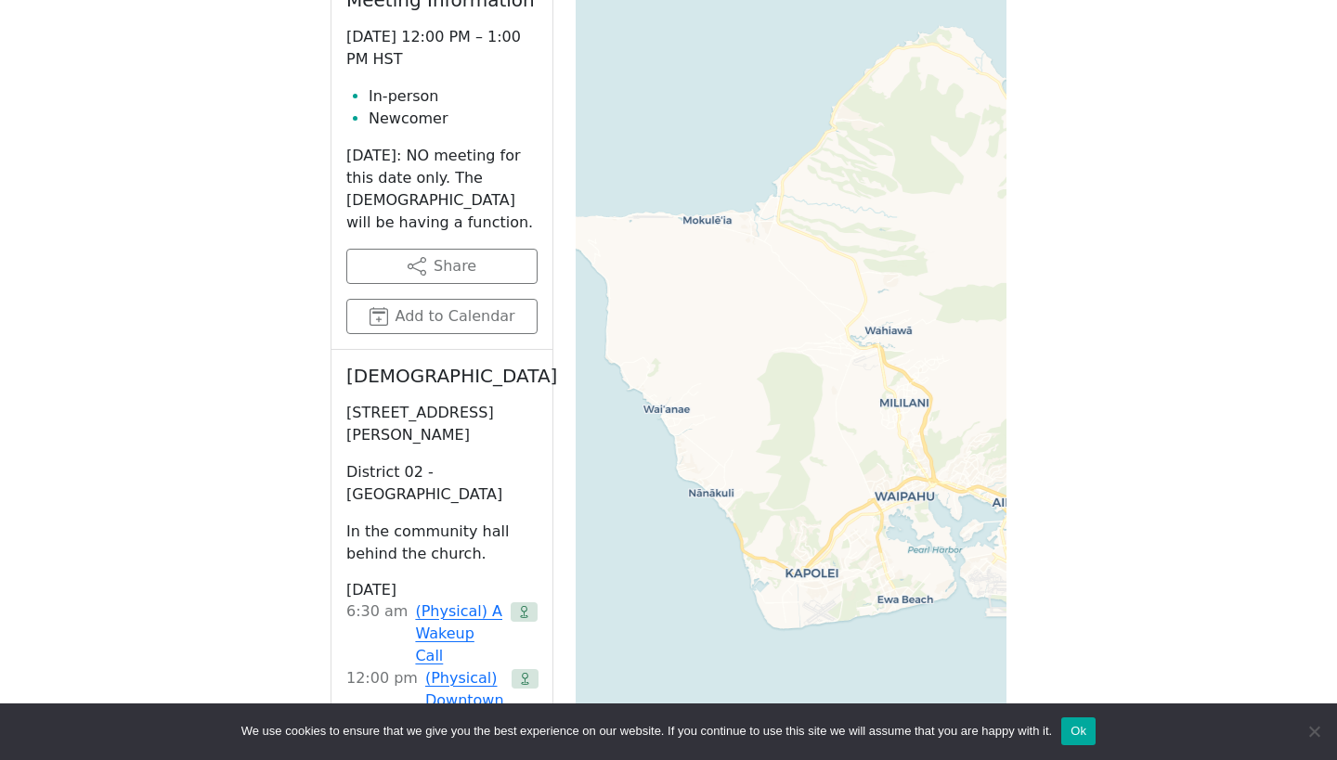
drag, startPoint x: 756, startPoint y: 436, endPoint x: 583, endPoint y: 405, distance: 176.4
click at [611, 405] on div "+ − Leaflet | © OpenStreetMap contributors © CARTO" at bounding box center [790, 387] width 431 height 928
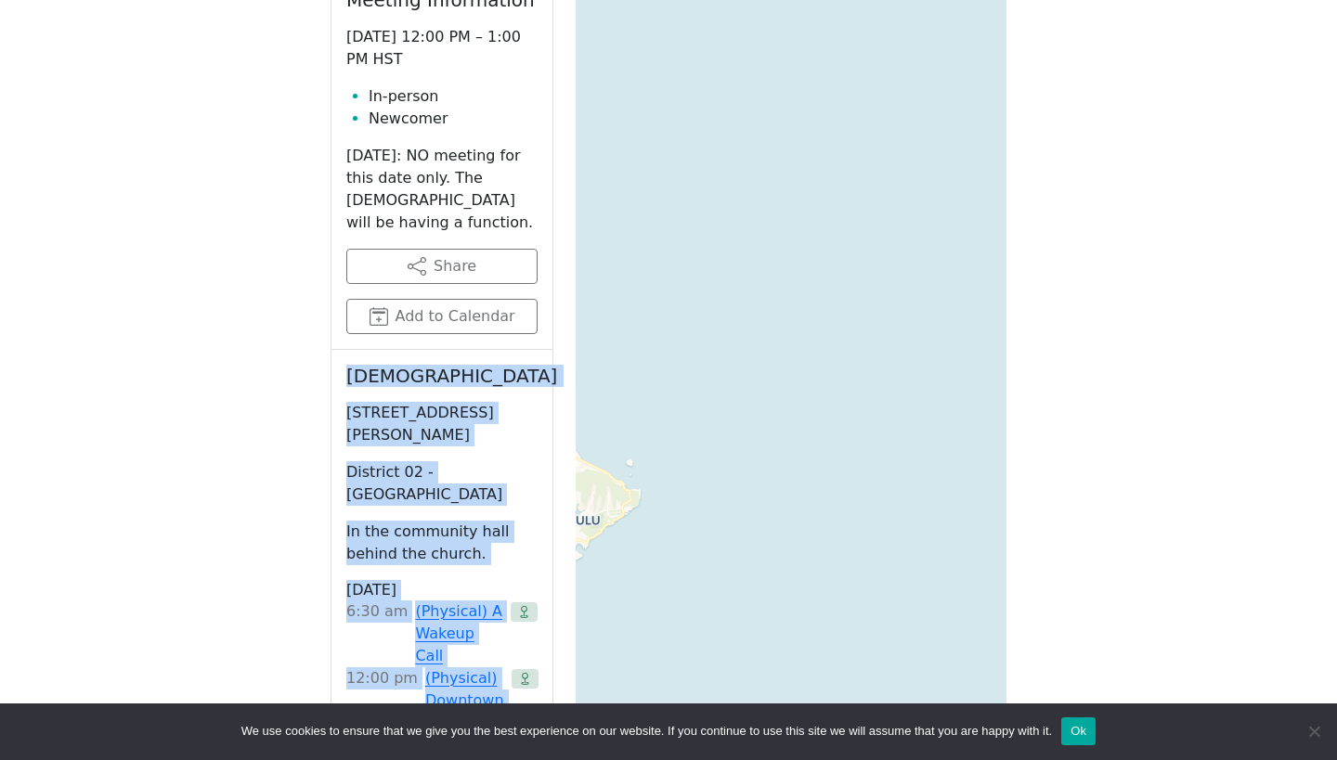
drag, startPoint x: 547, startPoint y: 283, endPoint x: 797, endPoint y: 225, distance: 257.3
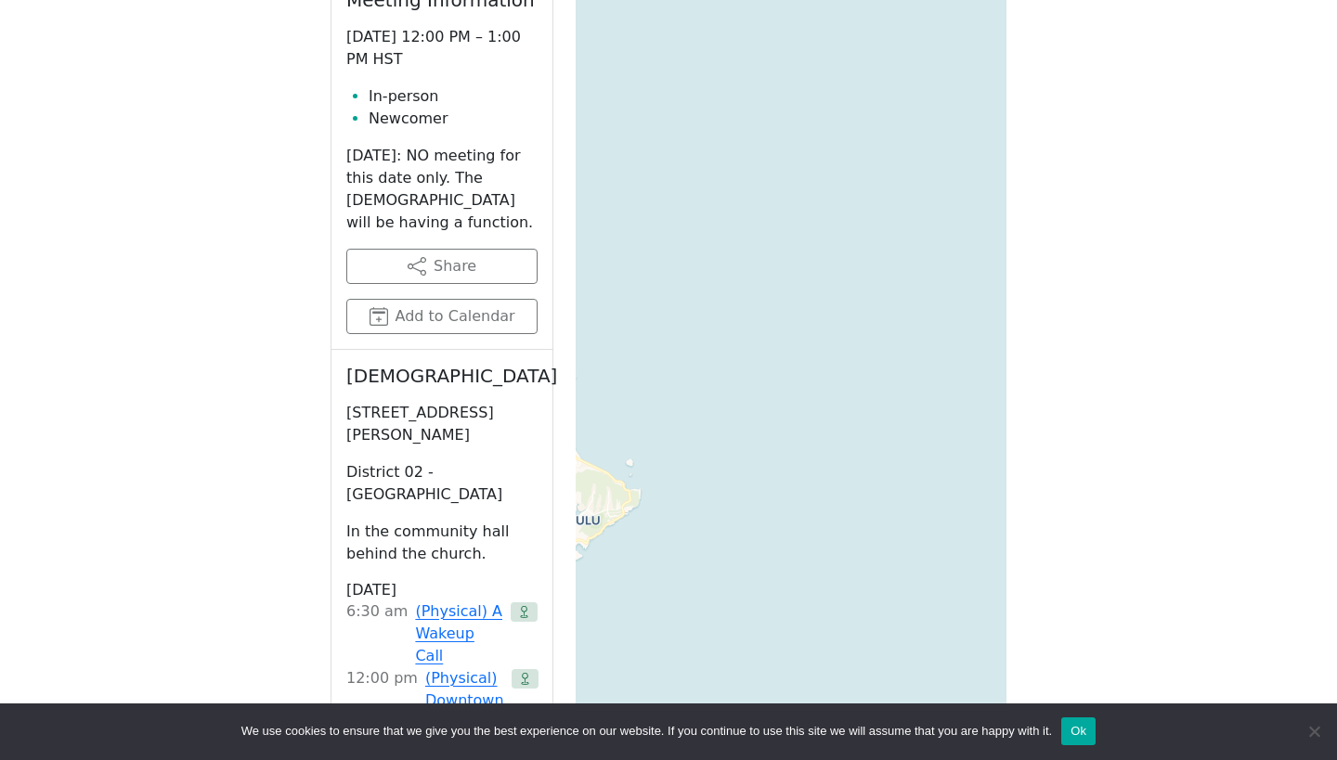
drag, startPoint x: 756, startPoint y: 235, endPoint x: 806, endPoint y: 235, distance: 50.1
click at [795, 235] on div "+ − Leaflet | © OpenStreetMap contributors © CARTO" at bounding box center [790, 387] width 431 height 928
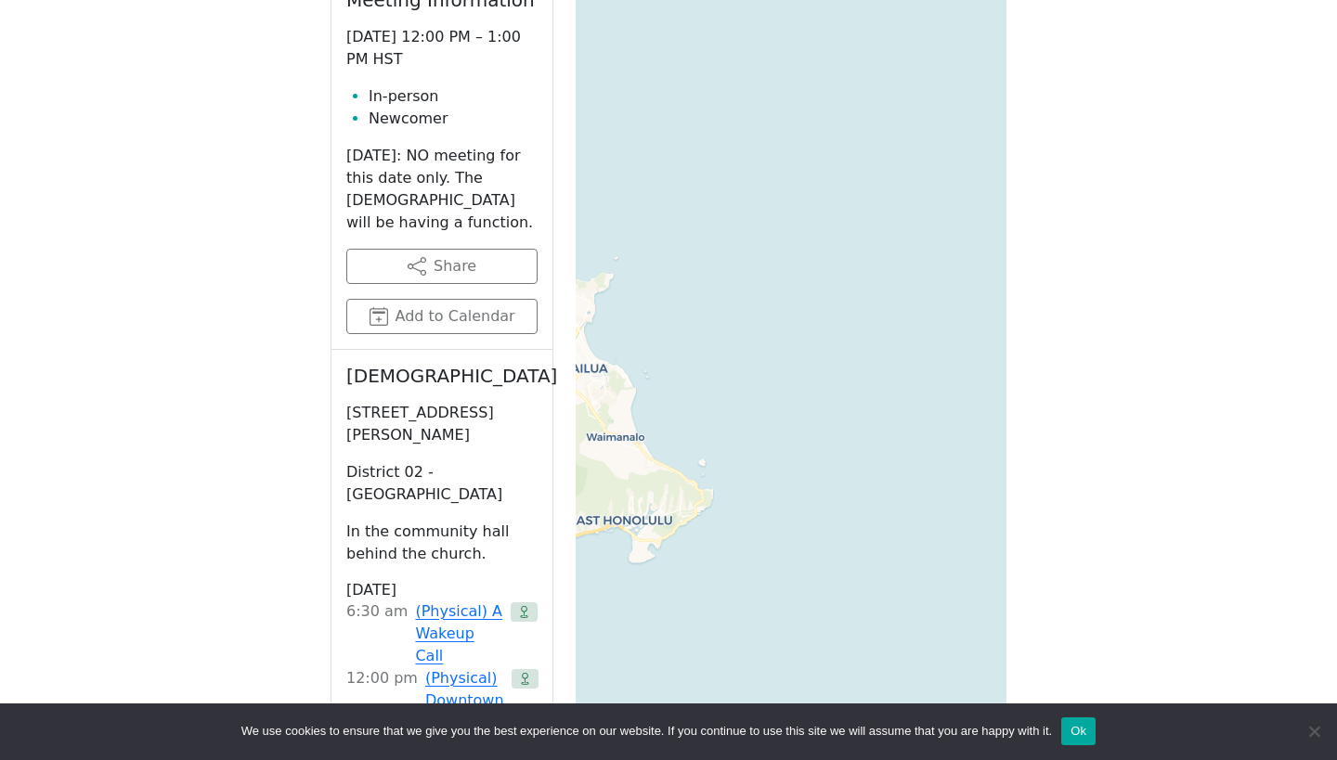
drag, startPoint x: 776, startPoint y: 247, endPoint x: 974, endPoint y: 212, distance: 200.8
click at [974, 213] on div "+ − Leaflet | © OpenStreetMap contributors © CARTO" at bounding box center [790, 387] width 431 height 928
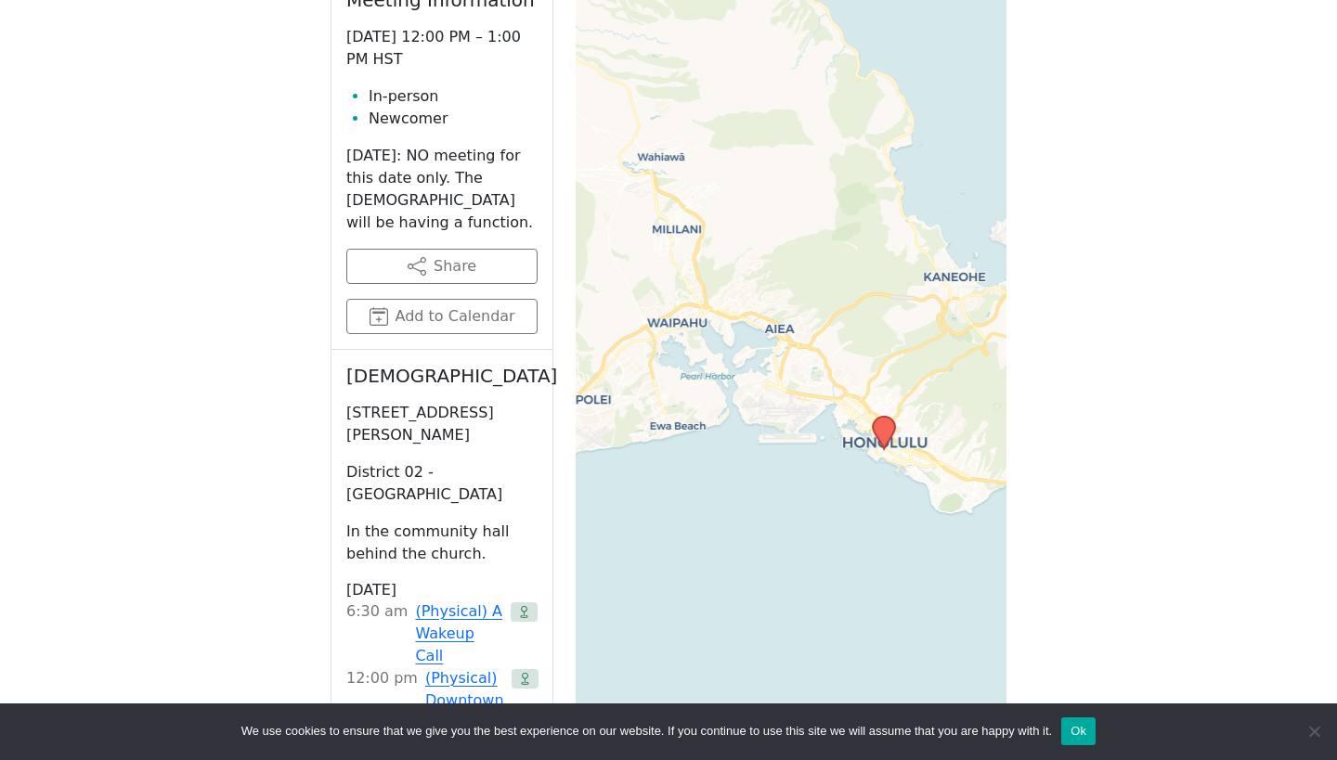
drag, startPoint x: 892, startPoint y: 206, endPoint x: 1152, endPoint y: 192, distance: 260.3
click at [1155, 192] on div "If you know of a meeting listed here that NO LONGER MEETS, please call Central …" at bounding box center [668, 748] width 1203 height 2104
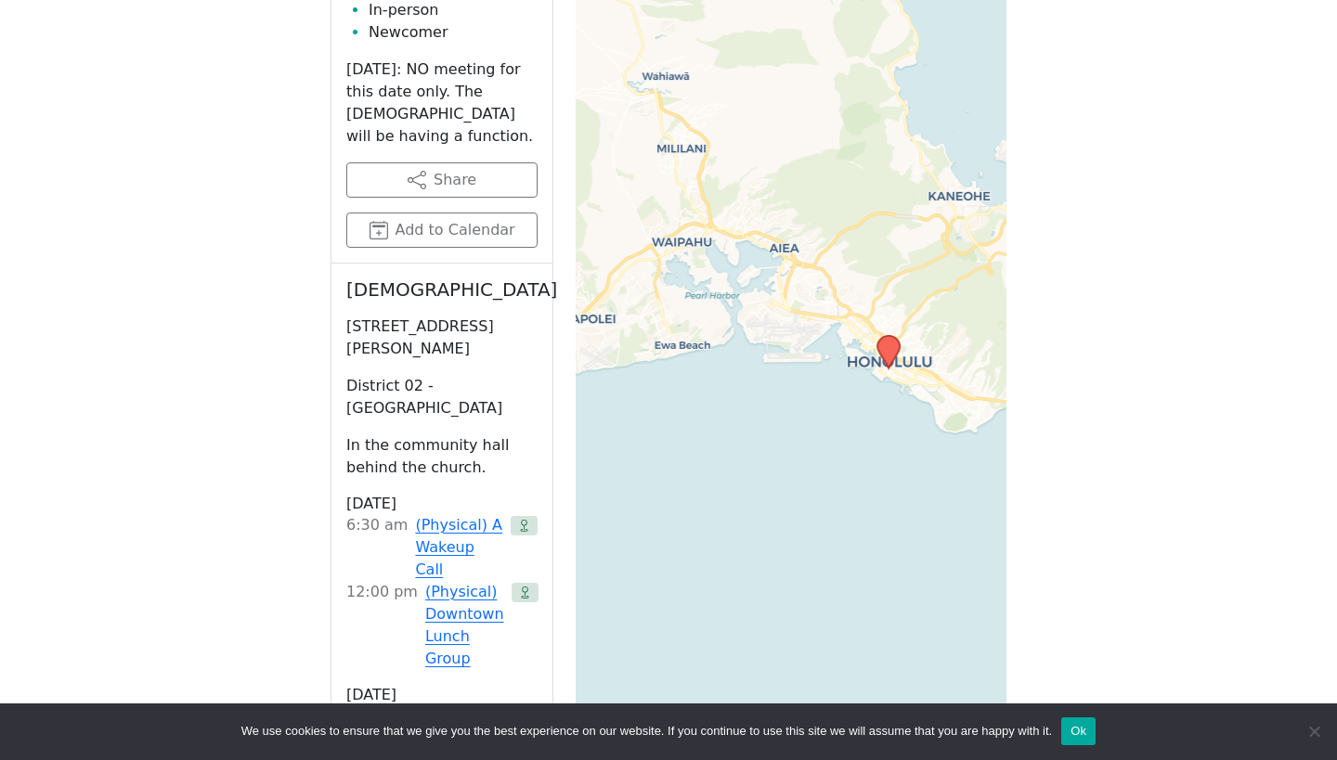
scroll to position [915, 0]
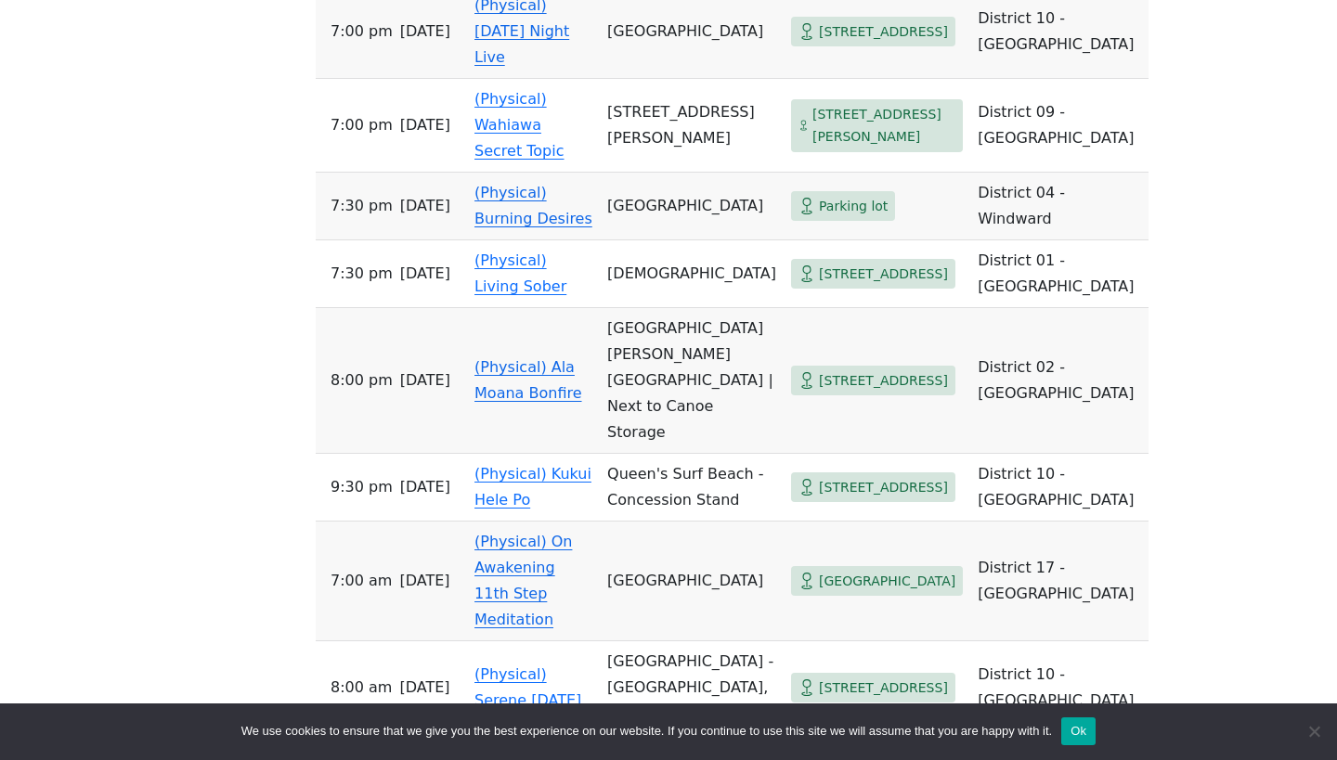
scroll to position [518, 0]
